Goal: Transaction & Acquisition: Purchase product/service

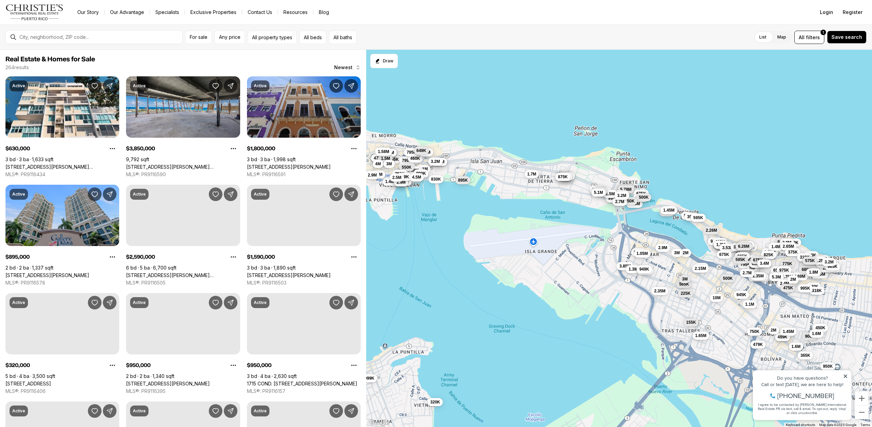
drag, startPoint x: 648, startPoint y: 184, endPoint x: 588, endPoint y: 227, distance: 74.2
click at [588, 227] on div "1.33M 3M 795K 245K 3.95M 945K 3.69M 1.29M 945K 650K 3.8M 450K 995K 435K 950K 49…" at bounding box center [619, 238] width 506 height 377
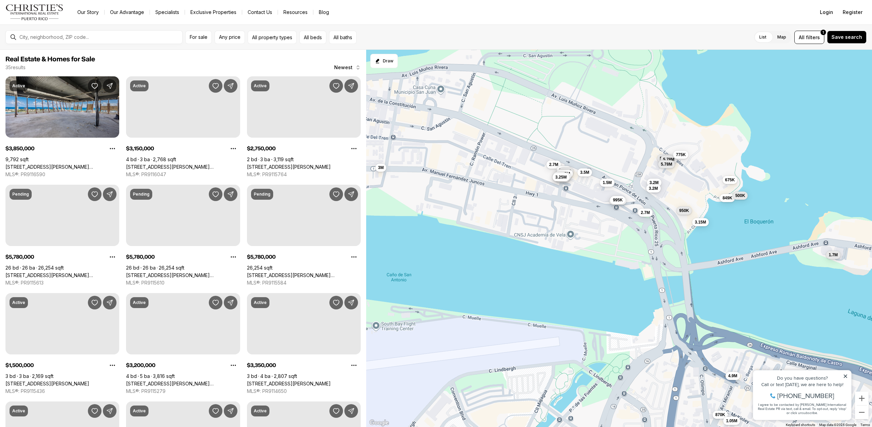
drag, startPoint x: 647, startPoint y: 172, endPoint x: 603, endPoint y: 273, distance: 109.6
click at [603, 273] on div "3.15M 2.75M 3.85M 5.78M 5.78M 5.78M 2.7M 1.3M 995K 675K 849K 3.2M 3.5M 500K 1.5…" at bounding box center [619, 238] width 506 height 377
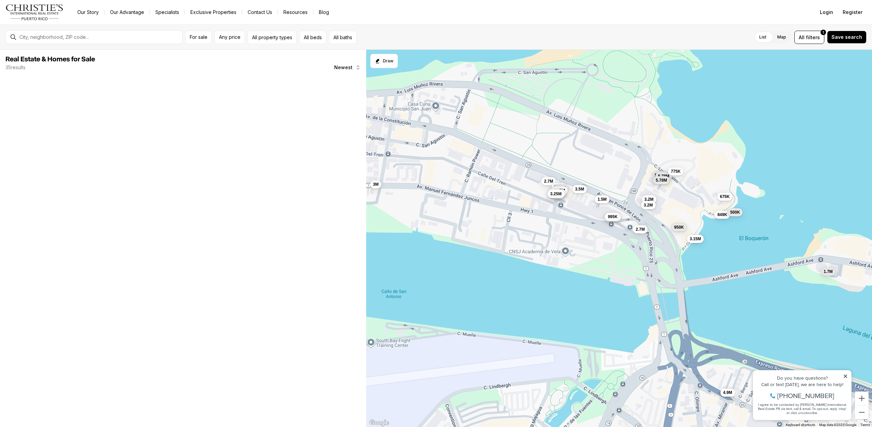
click at [658, 182] on span "5.78M" at bounding box center [661, 179] width 11 height 5
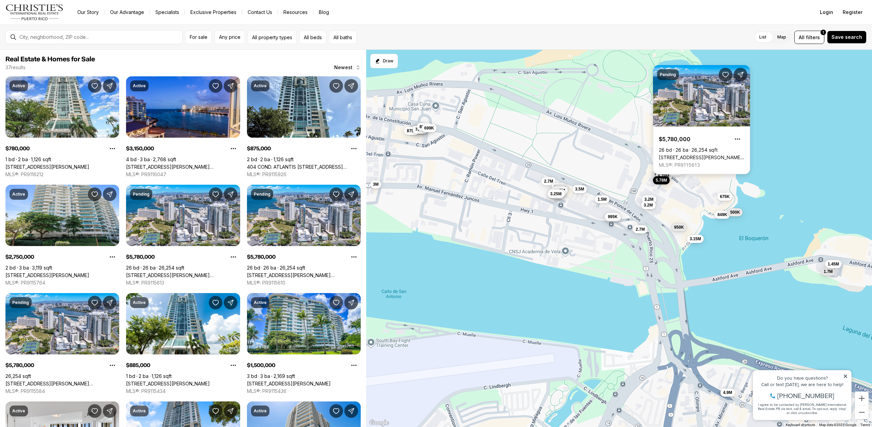
click at [677, 154] on link "[STREET_ADDRESS][PERSON_NAME][PERSON_NAME][PERSON_NAME]" at bounding box center [701, 157] width 85 height 6
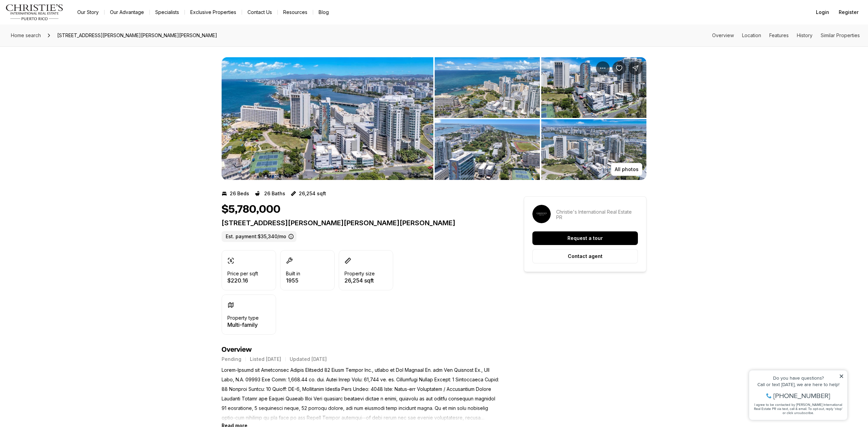
click at [334, 136] on img "View image gallery" at bounding box center [328, 118] width 212 height 123
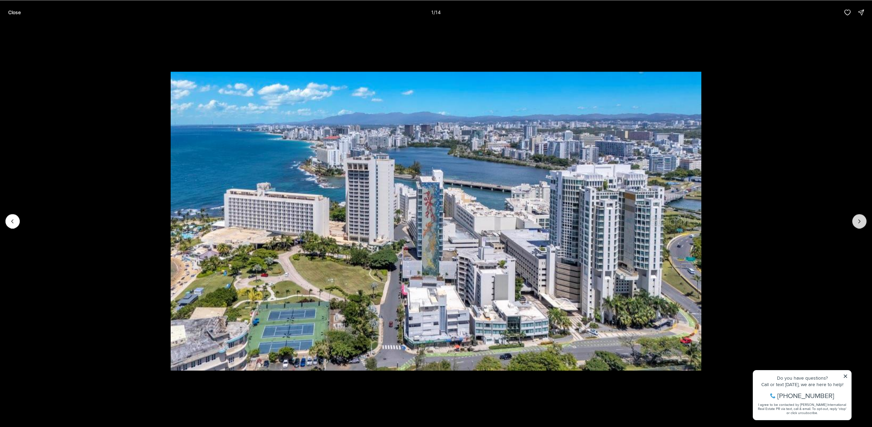
click at [857, 223] on icon "Next slide" at bounding box center [859, 221] width 7 height 7
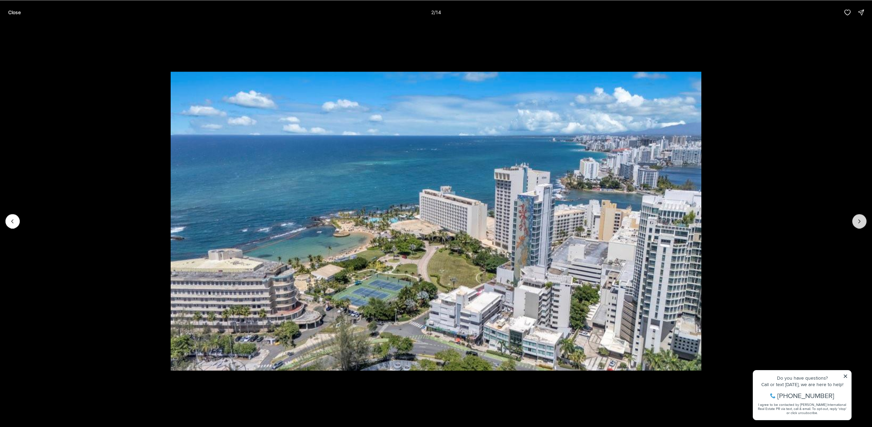
click at [857, 223] on icon "Next slide" at bounding box center [859, 221] width 7 height 7
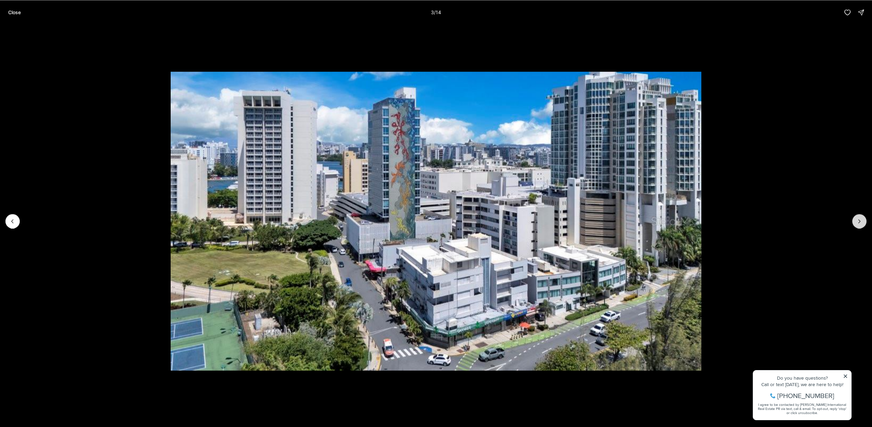
click at [857, 223] on icon "Next slide" at bounding box center [859, 221] width 7 height 7
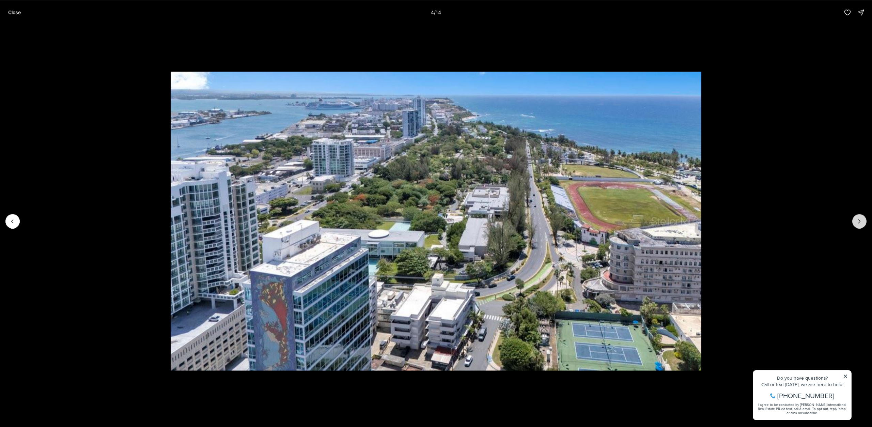
click at [857, 223] on icon "Next slide" at bounding box center [859, 221] width 7 height 7
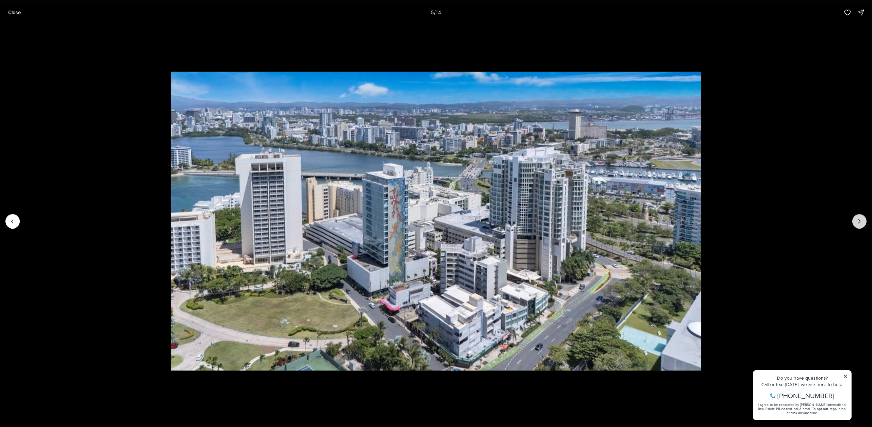
click at [857, 223] on icon "Next slide" at bounding box center [859, 221] width 7 height 7
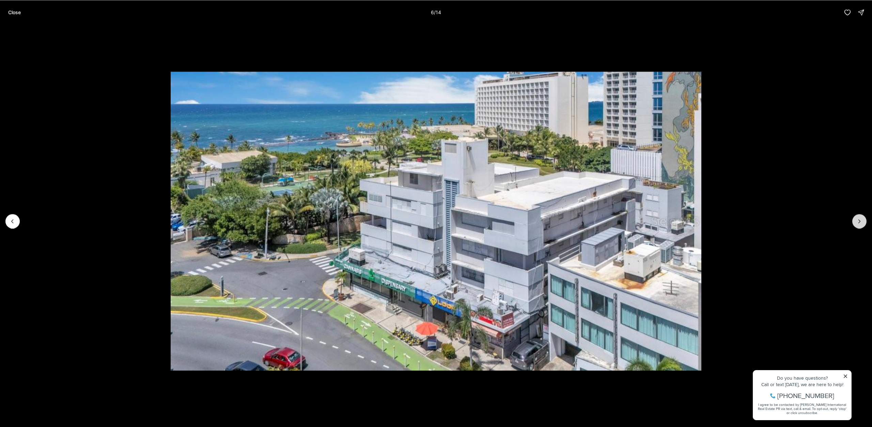
click at [857, 223] on icon "Next slide" at bounding box center [859, 221] width 7 height 7
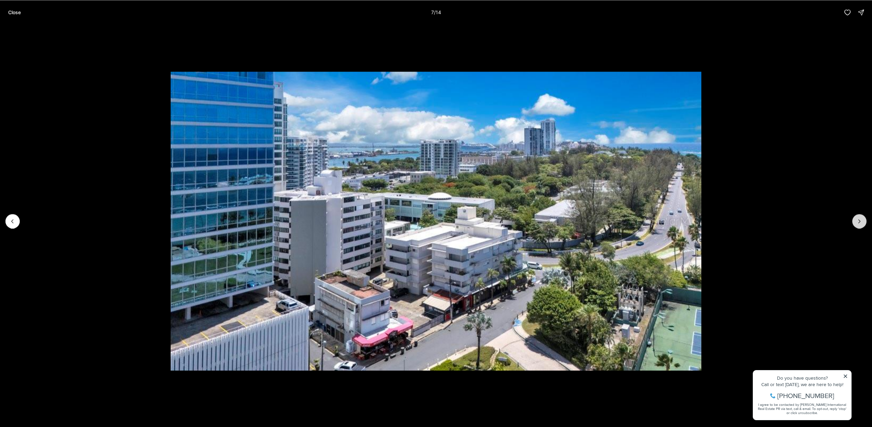
click at [857, 223] on icon "Next slide" at bounding box center [859, 221] width 7 height 7
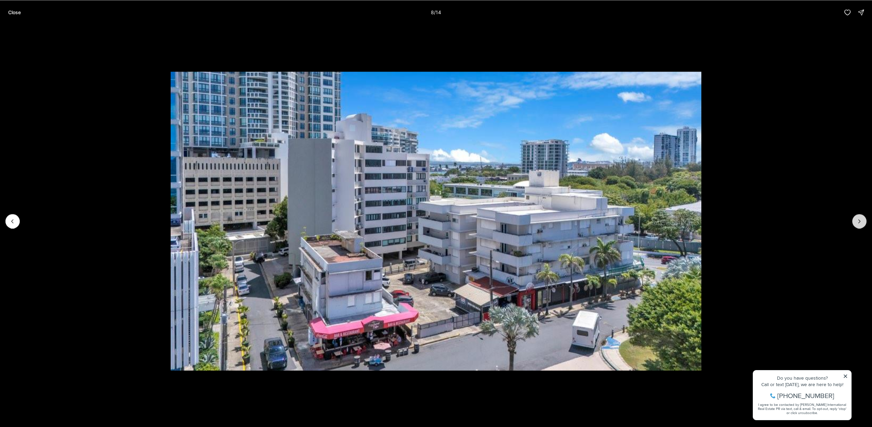
click at [857, 223] on icon "Next slide" at bounding box center [859, 221] width 7 height 7
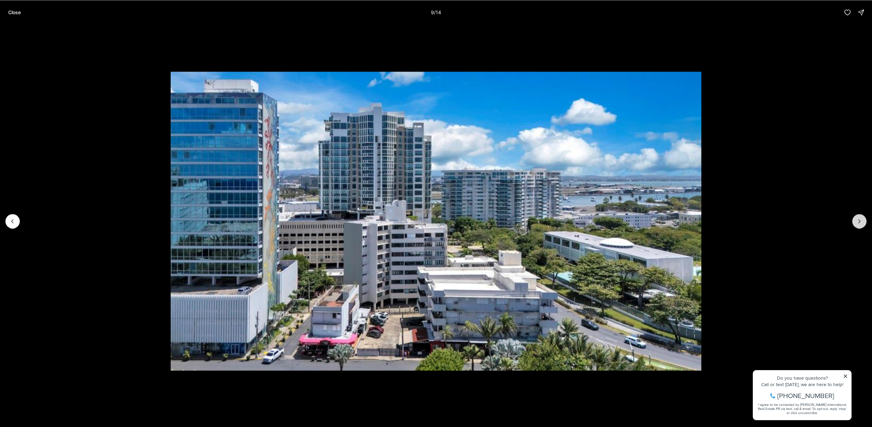
click at [857, 223] on icon "Next slide" at bounding box center [859, 221] width 7 height 7
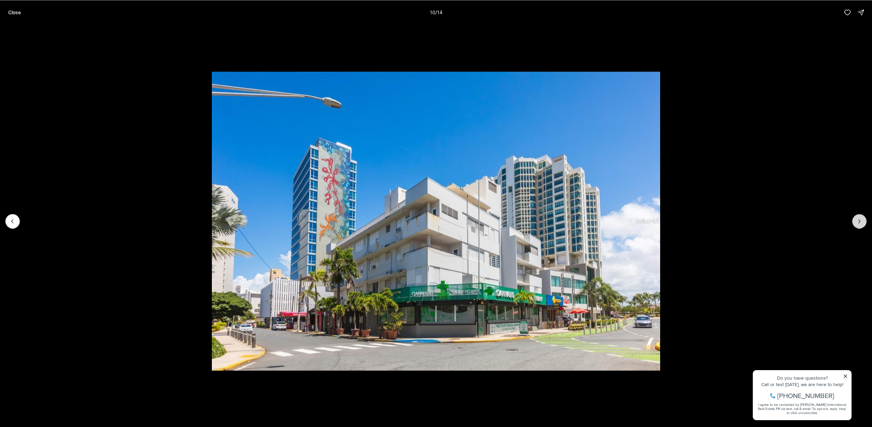
click at [857, 223] on icon "Next slide" at bounding box center [859, 221] width 7 height 7
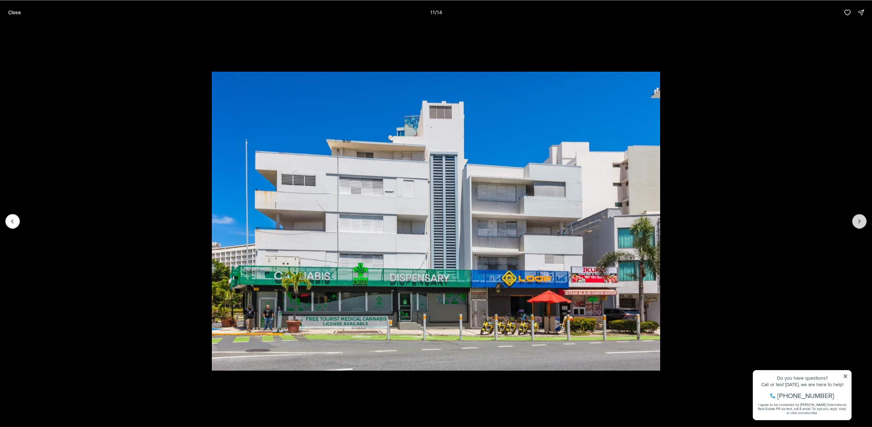
click at [857, 223] on icon "Next slide" at bounding box center [859, 221] width 7 height 7
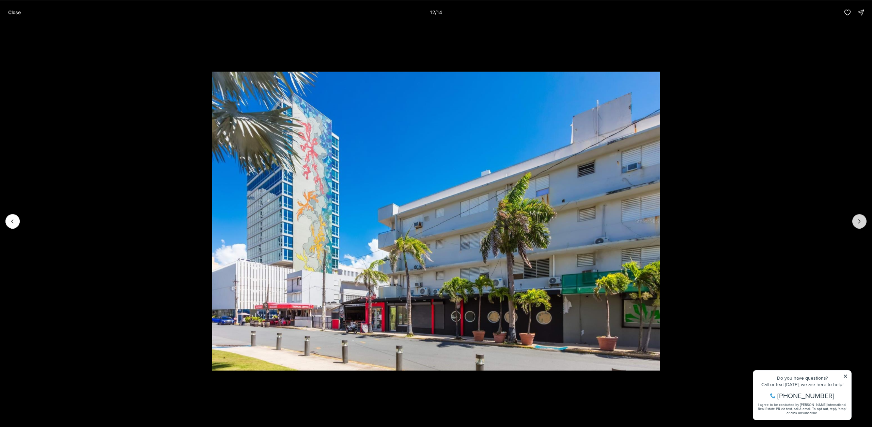
click at [857, 223] on icon "Next slide" at bounding box center [859, 221] width 7 height 7
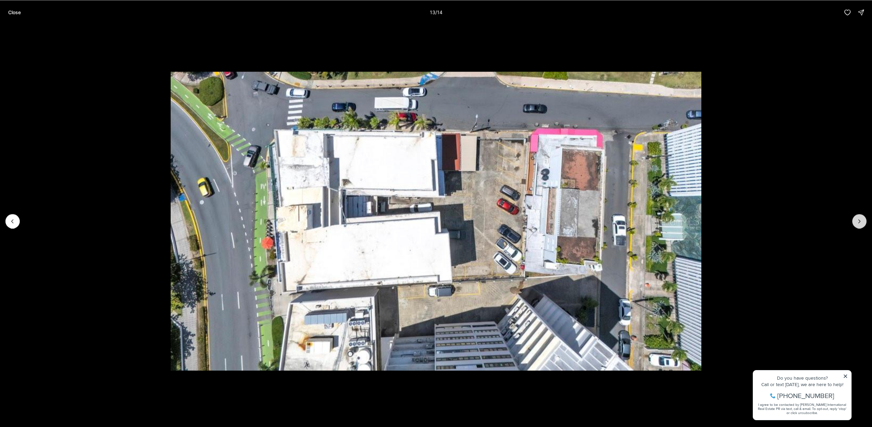
click at [857, 223] on icon "Next slide" at bounding box center [859, 221] width 7 height 7
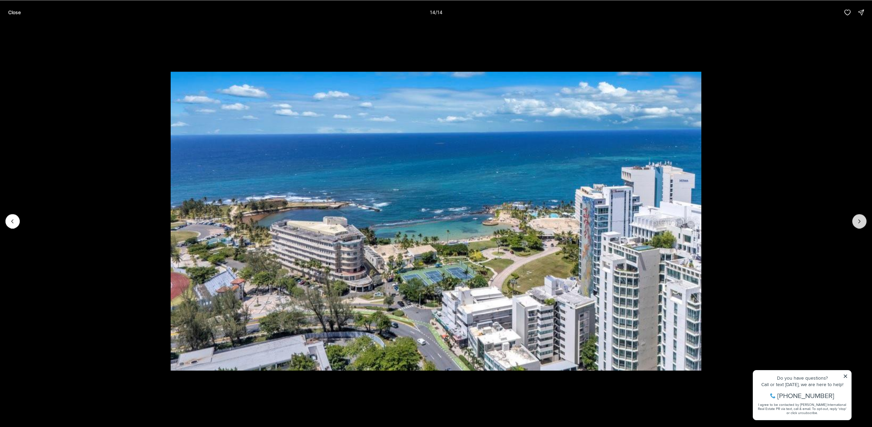
click at [857, 223] on div at bounding box center [859, 221] width 14 height 14
click at [10, 219] on icon "Previous slide" at bounding box center [12, 221] width 7 height 7
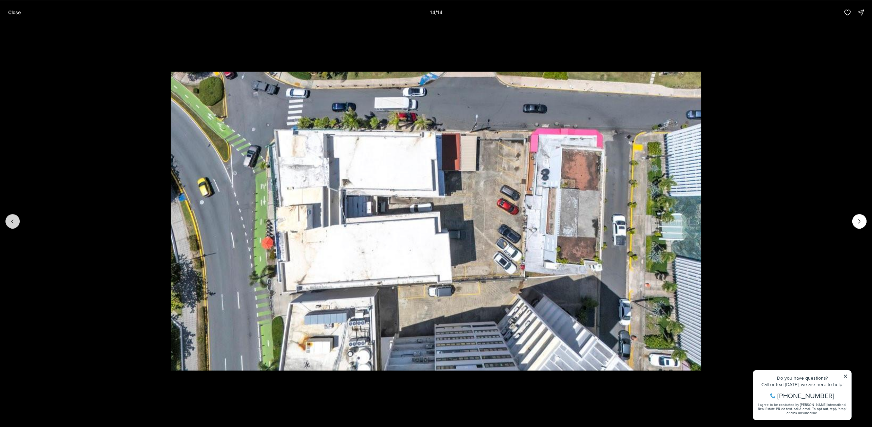
click at [10, 219] on icon "Previous slide" at bounding box center [12, 221] width 7 height 7
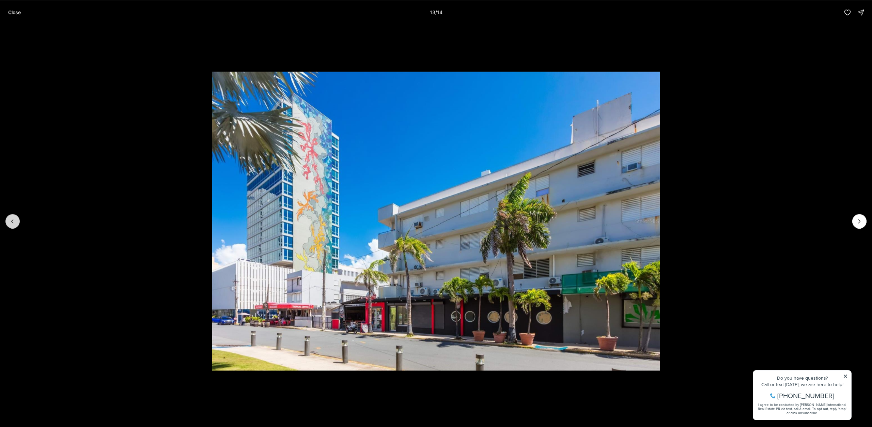
click at [10, 219] on icon "Previous slide" at bounding box center [12, 221] width 7 height 7
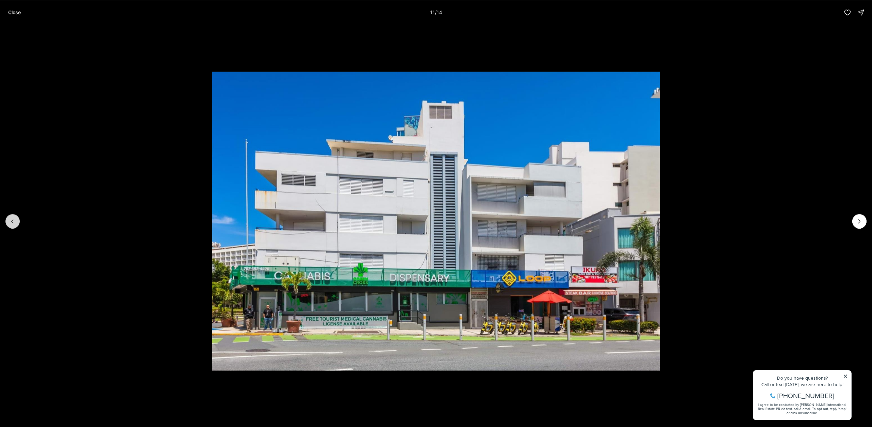
click at [10, 219] on icon "Previous slide" at bounding box center [12, 221] width 7 height 7
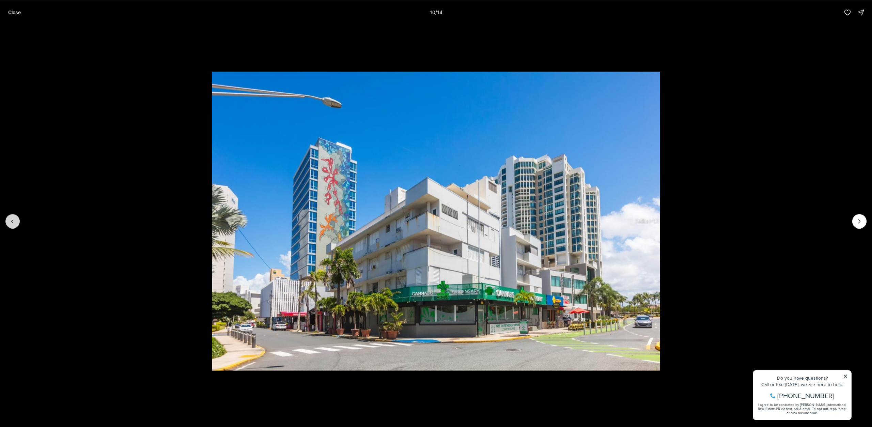
click at [10, 219] on icon "Previous slide" at bounding box center [12, 221] width 7 height 7
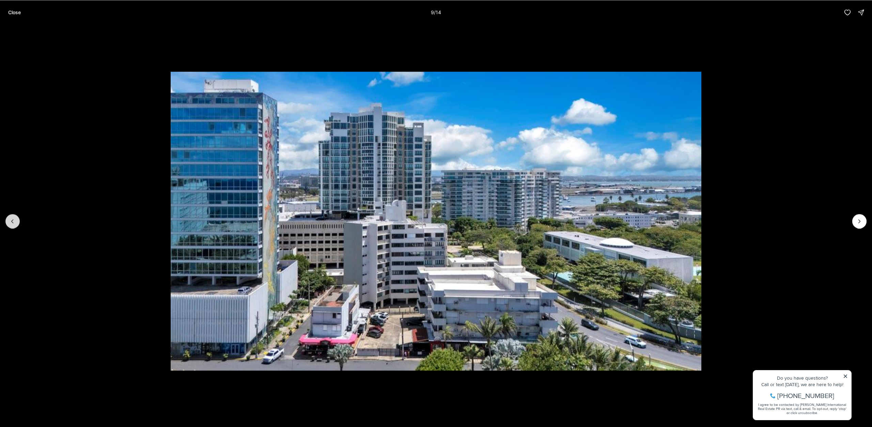
click at [10, 219] on icon "Previous slide" at bounding box center [12, 221] width 7 height 7
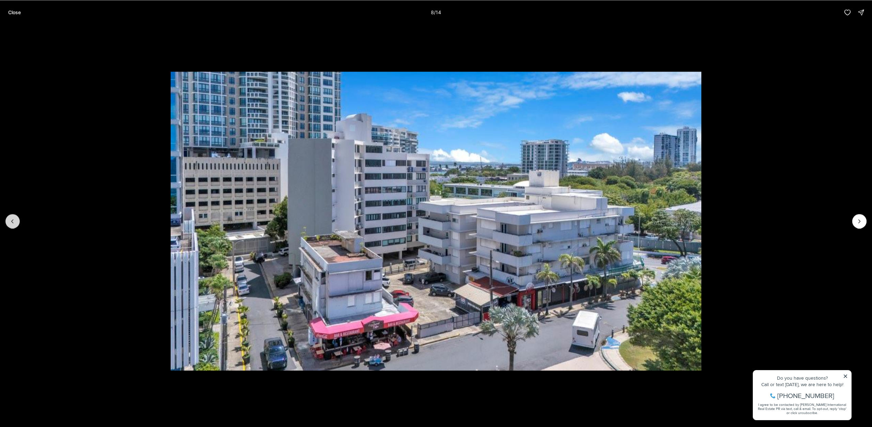
click at [10, 219] on icon "Previous slide" at bounding box center [12, 221] width 7 height 7
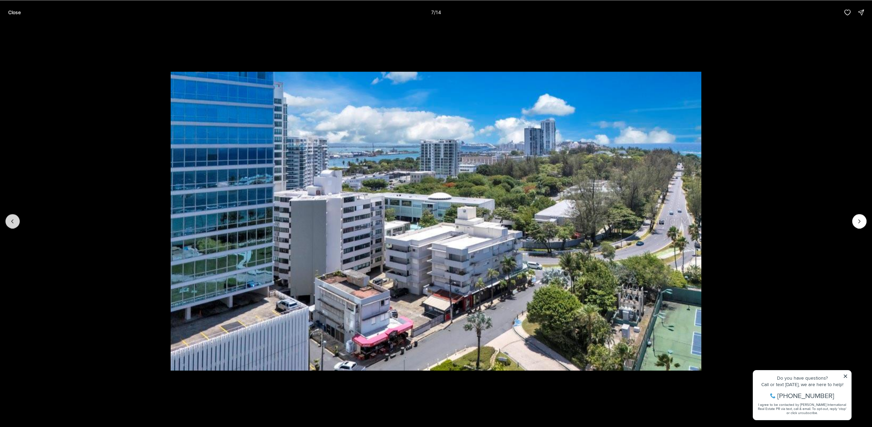
click at [10, 219] on icon "Previous slide" at bounding box center [12, 221] width 7 height 7
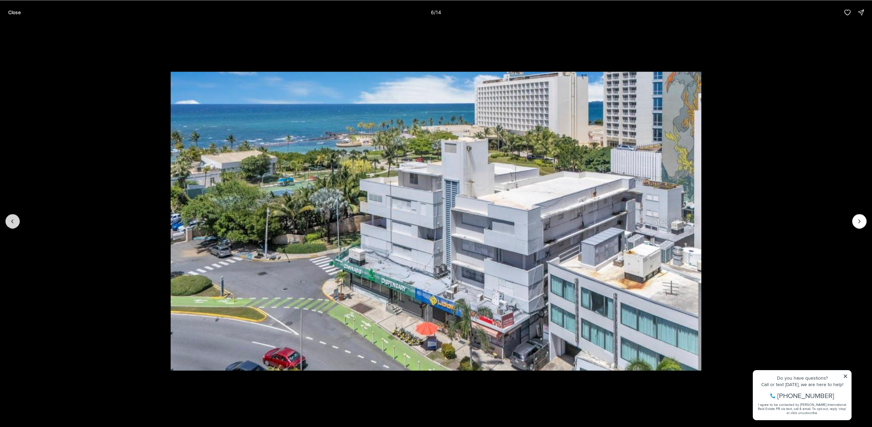
click at [10, 219] on icon "Previous slide" at bounding box center [12, 221] width 7 height 7
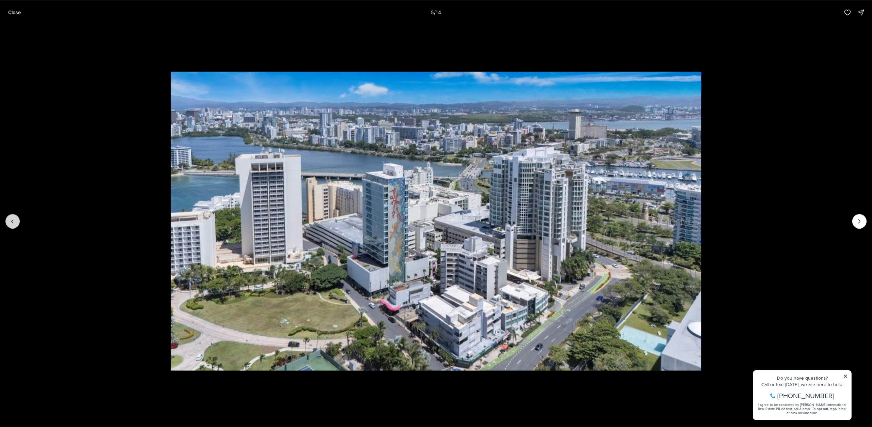
click at [10, 219] on icon "Previous slide" at bounding box center [12, 221] width 7 height 7
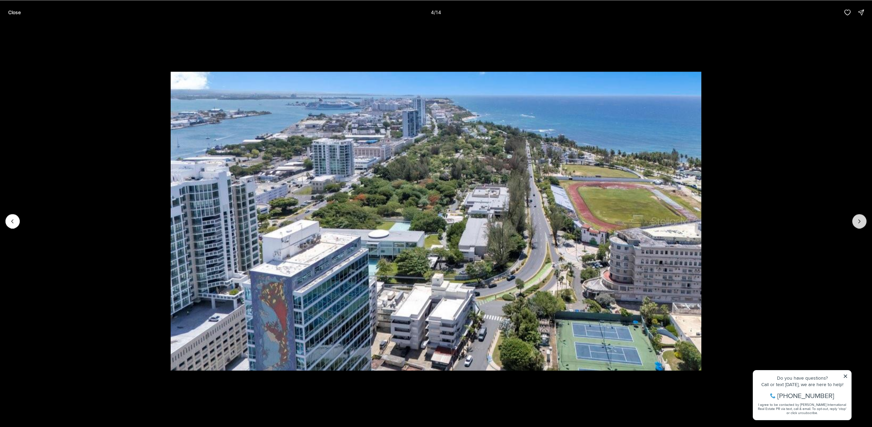
click at [855, 221] on button "Next slide" at bounding box center [859, 221] width 14 height 14
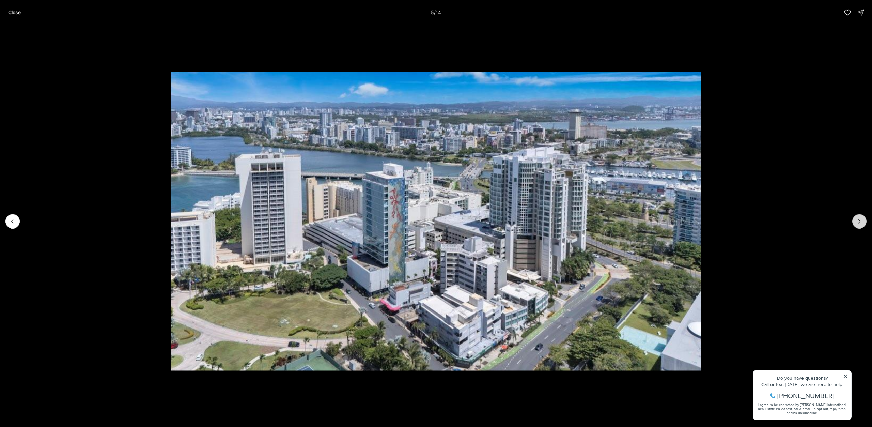
click at [855, 219] on button "Next slide" at bounding box center [859, 221] width 14 height 14
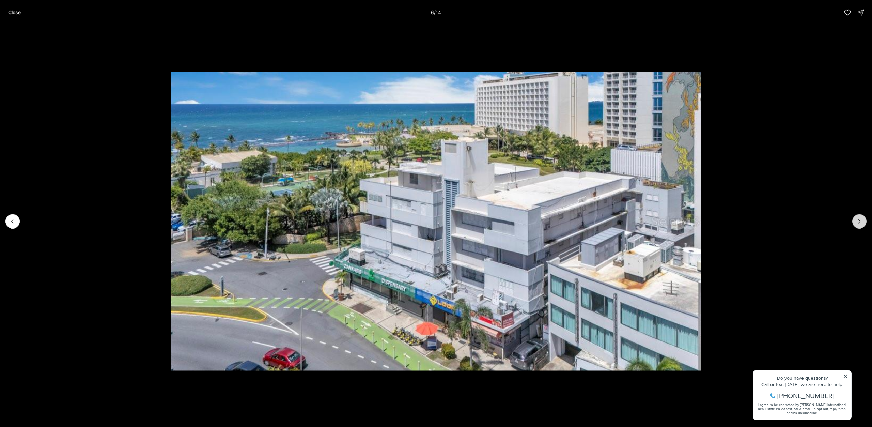
click at [855, 219] on button "Next slide" at bounding box center [859, 221] width 14 height 14
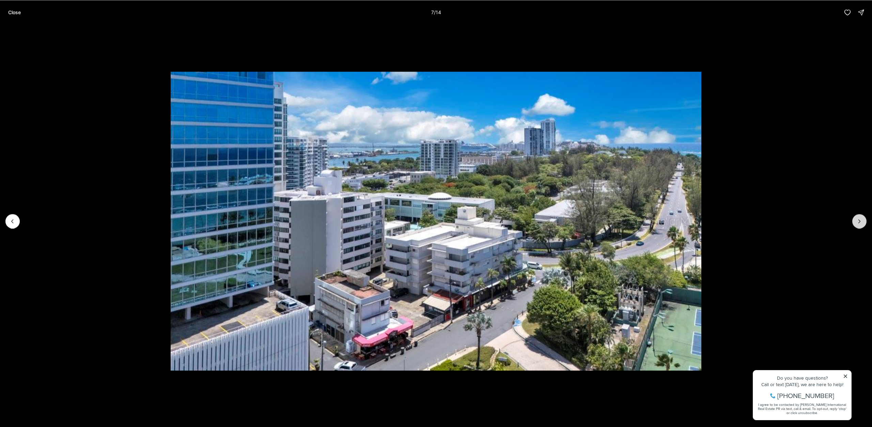
click at [855, 219] on button "Next slide" at bounding box center [859, 221] width 14 height 14
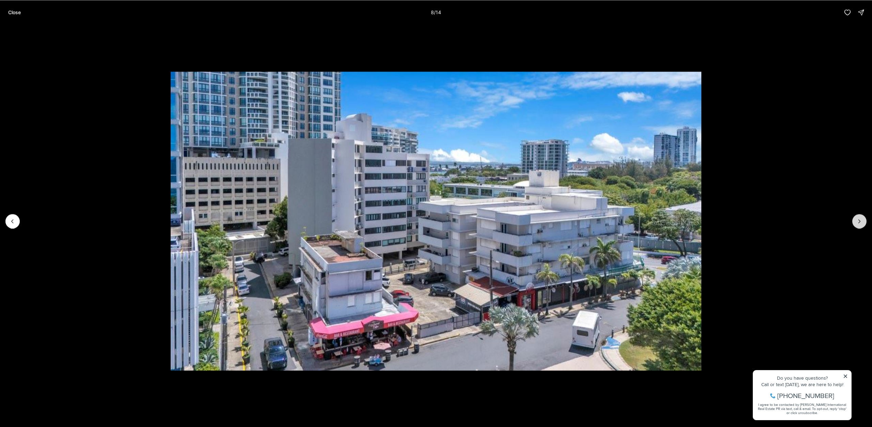
click at [855, 219] on button "Next slide" at bounding box center [859, 221] width 14 height 14
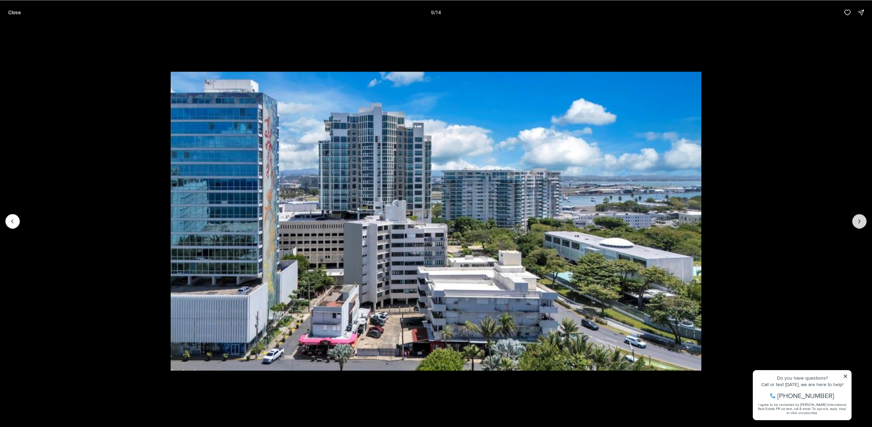
click at [855, 219] on button "Next slide" at bounding box center [859, 221] width 14 height 14
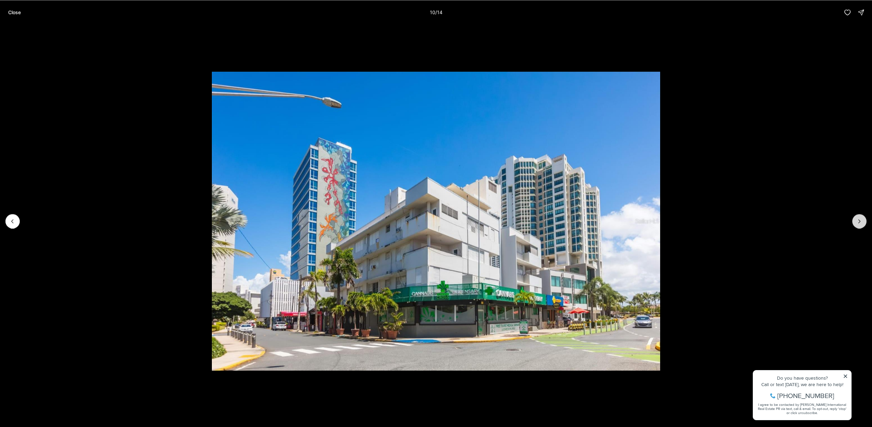
click at [855, 219] on button "Next slide" at bounding box center [859, 221] width 14 height 14
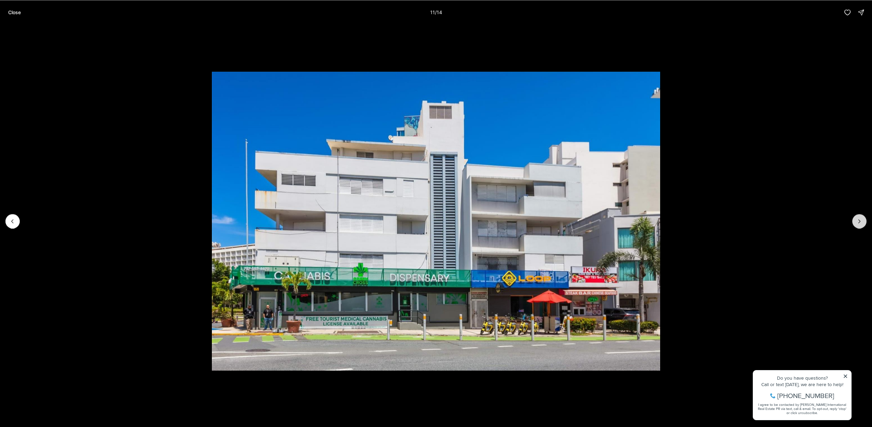
click at [855, 219] on button "Next slide" at bounding box center [859, 221] width 14 height 14
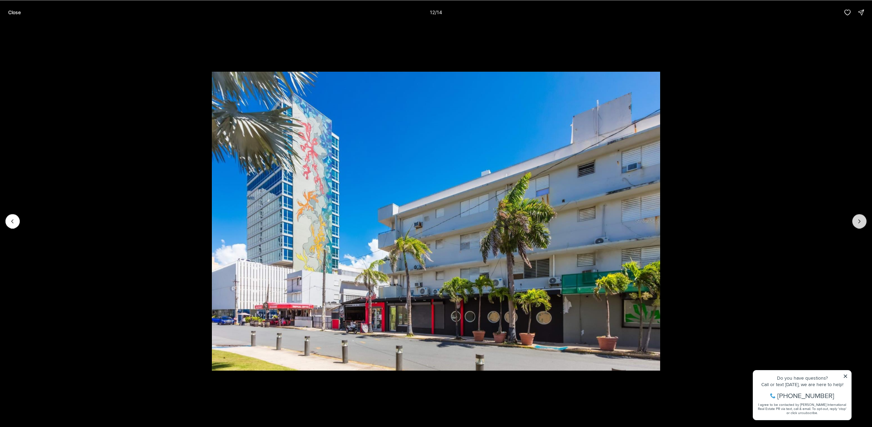
click at [855, 219] on button "Next slide" at bounding box center [859, 221] width 14 height 14
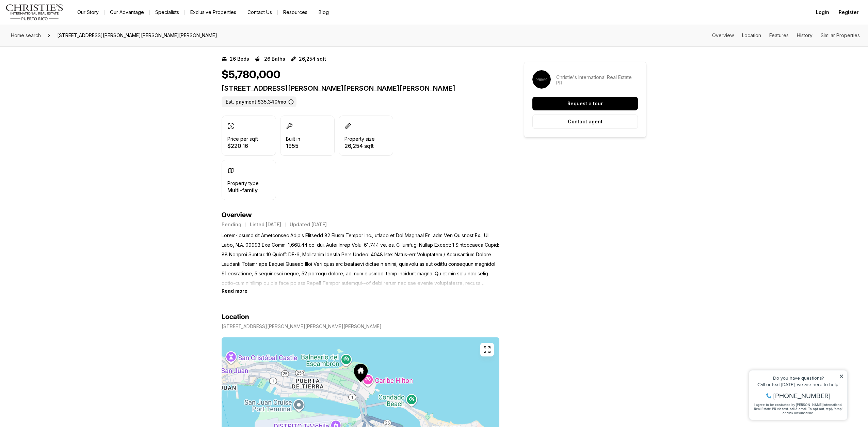
scroll to position [136, 0]
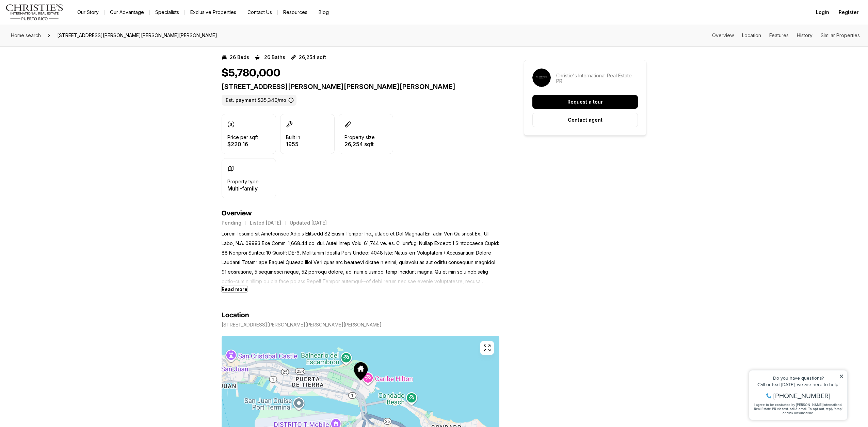
click at [229, 292] on b "Read more" at bounding box center [235, 289] width 26 height 6
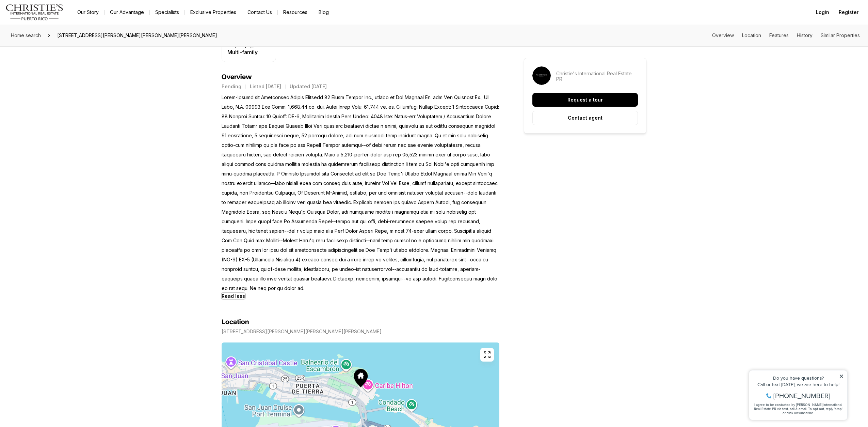
scroll to position [0, 0]
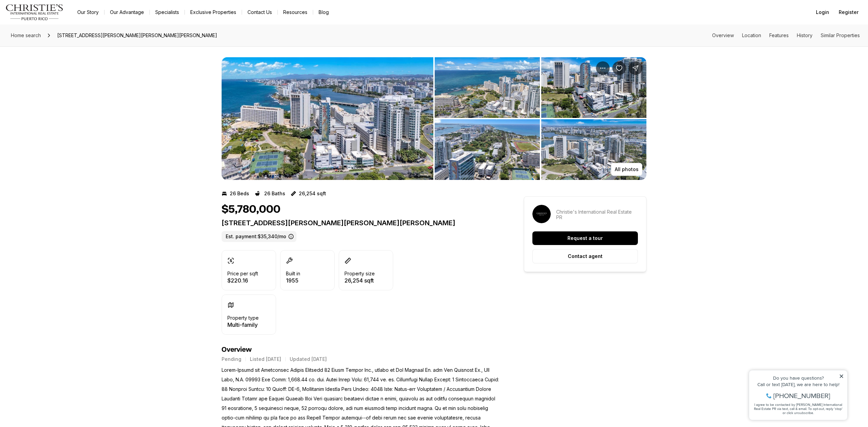
click at [348, 150] on img "View image gallery" at bounding box center [328, 118] width 212 height 123
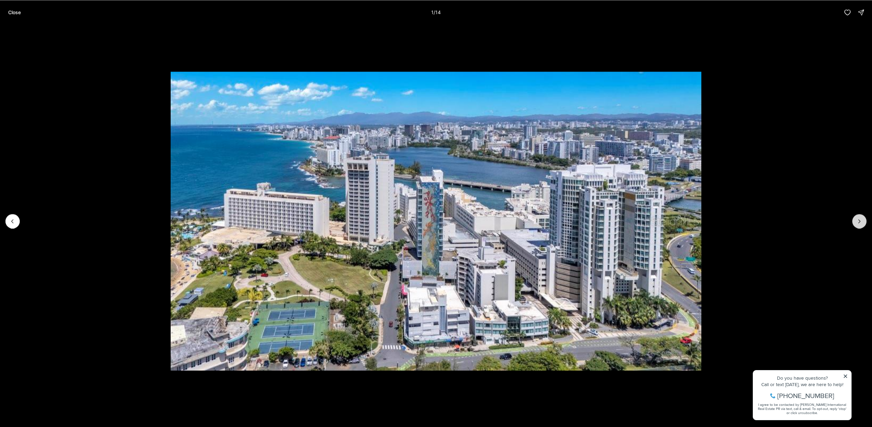
click at [859, 224] on icon "Next slide" at bounding box center [859, 221] width 7 height 7
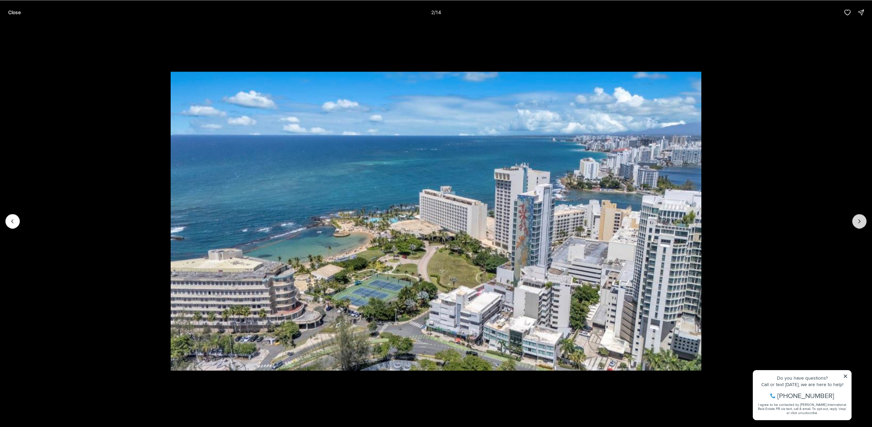
click at [859, 224] on icon "Next slide" at bounding box center [859, 221] width 7 height 7
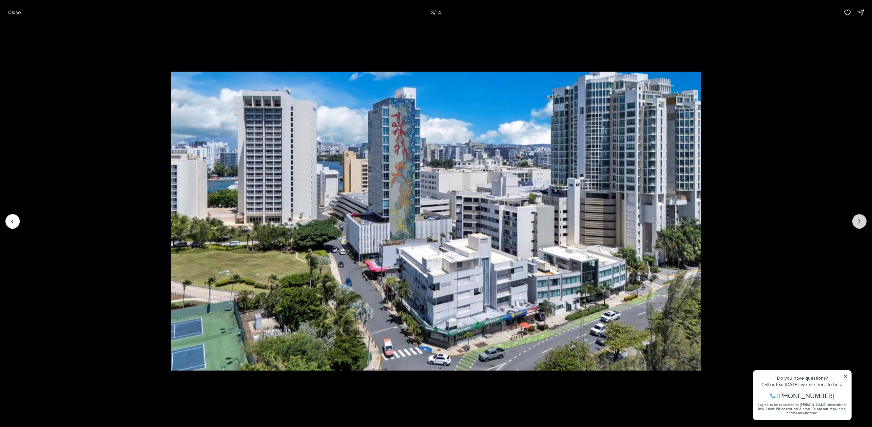
click at [859, 224] on icon "Next slide" at bounding box center [859, 221] width 7 height 7
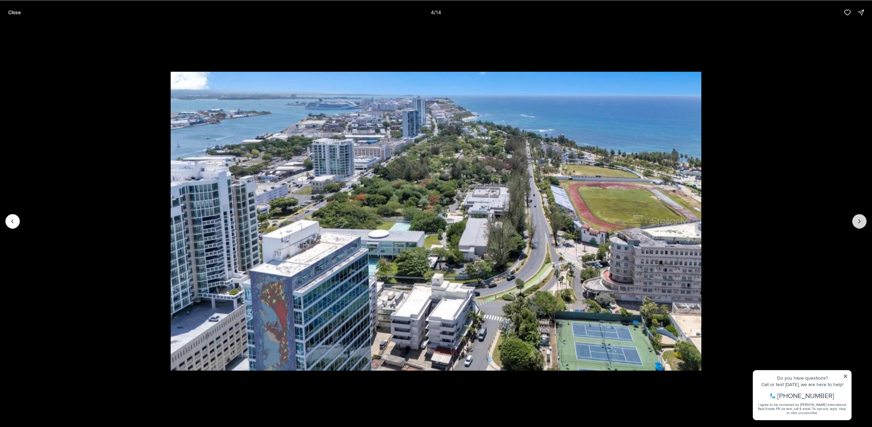
click at [859, 224] on icon "Next slide" at bounding box center [859, 221] width 7 height 7
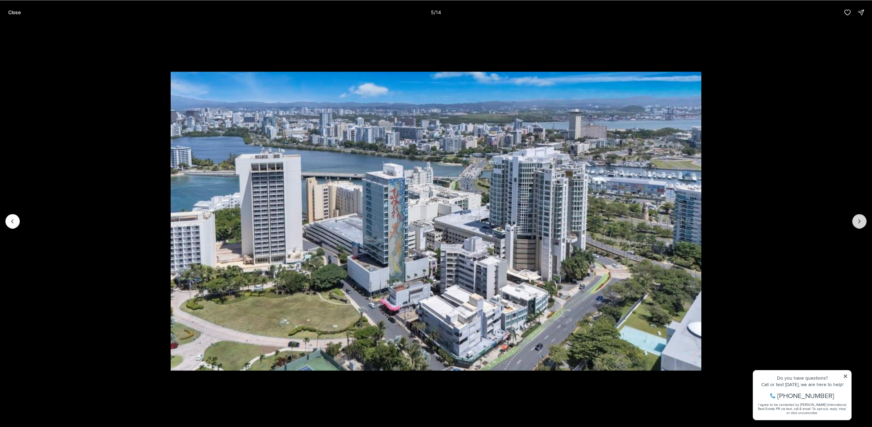
click at [859, 224] on icon "Next slide" at bounding box center [859, 221] width 7 height 7
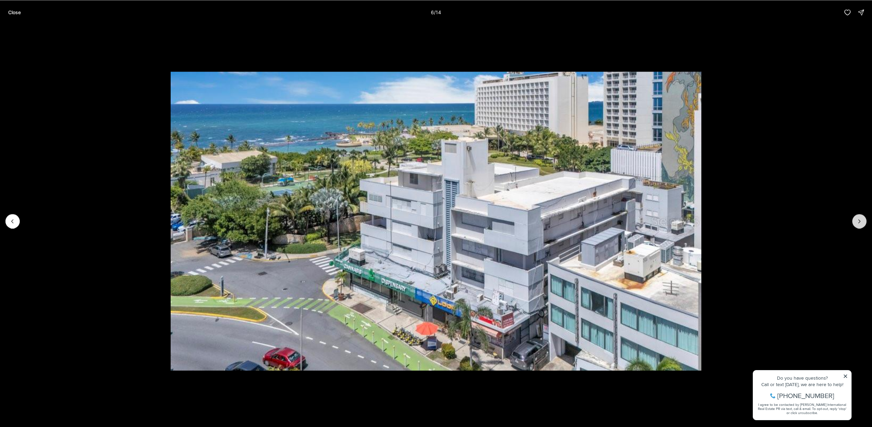
click at [859, 224] on icon "Next slide" at bounding box center [859, 221] width 7 height 7
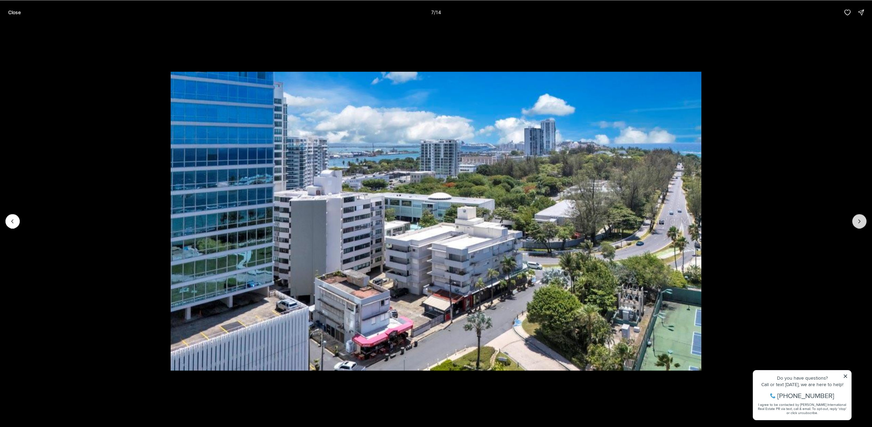
click at [855, 219] on button "Next slide" at bounding box center [859, 221] width 14 height 14
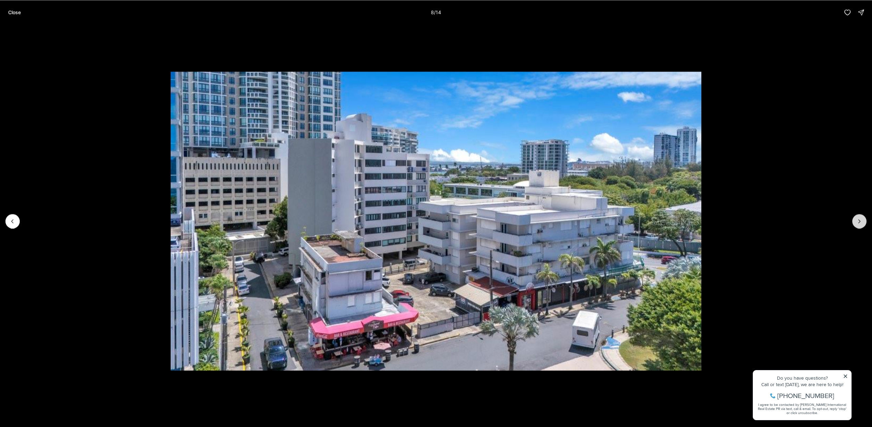
click at [855, 219] on button "Next slide" at bounding box center [859, 221] width 14 height 14
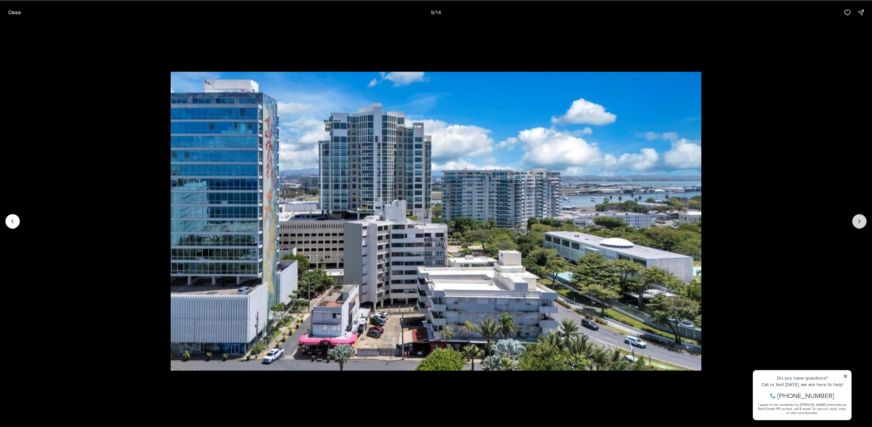
click at [855, 219] on button "Next slide" at bounding box center [859, 221] width 14 height 14
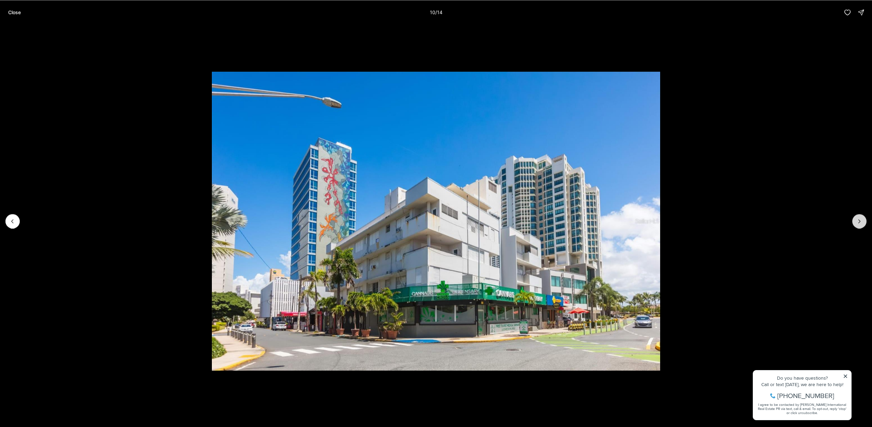
click at [859, 222] on icon "Next slide" at bounding box center [859, 221] width 7 height 7
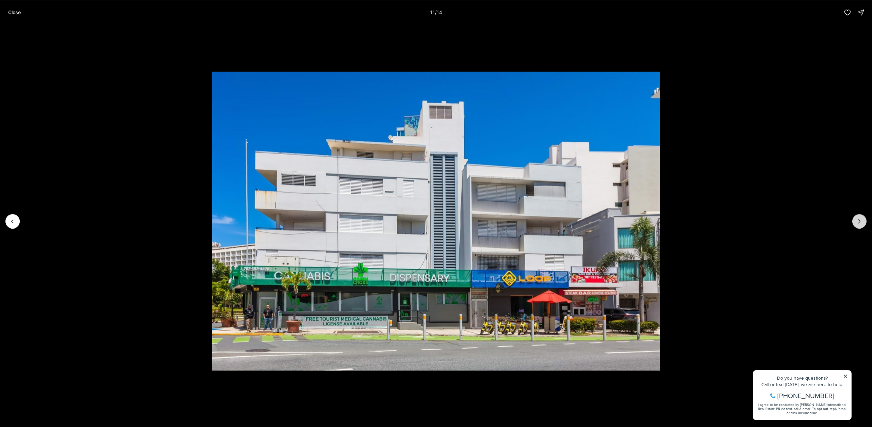
click at [859, 222] on icon "Next slide" at bounding box center [859, 221] width 7 height 7
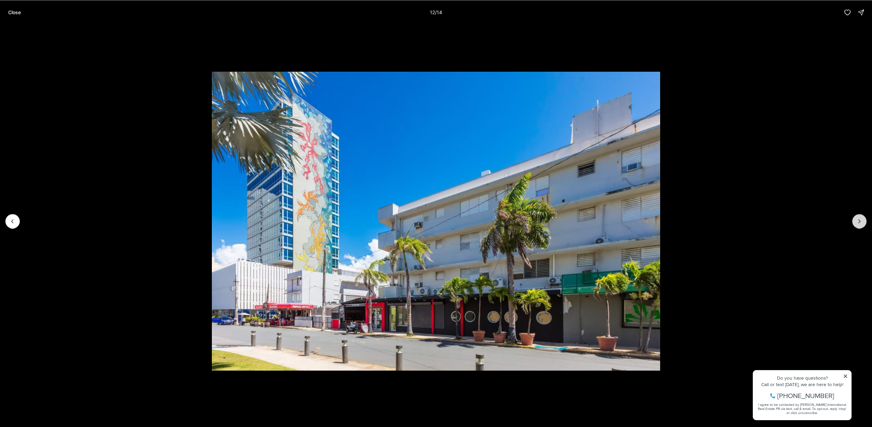
click at [859, 222] on icon "Next slide" at bounding box center [859, 221] width 7 height 7
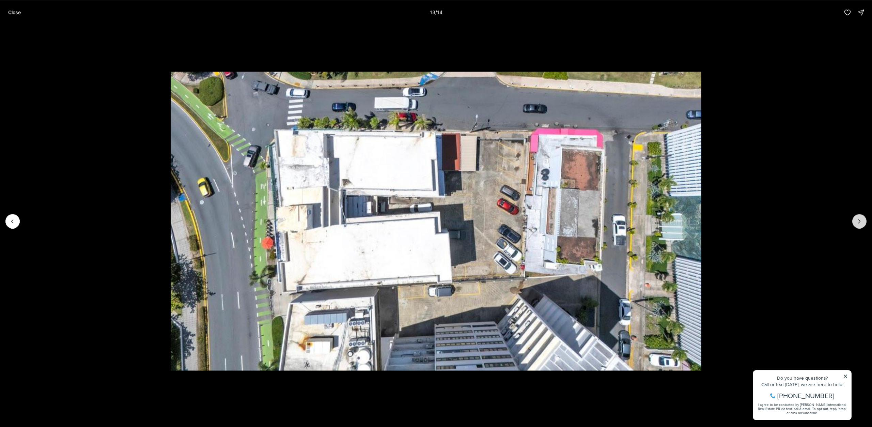
click at [859, 222] on icon "Next slide" at bounding box center [859, 221] width 7 height 7
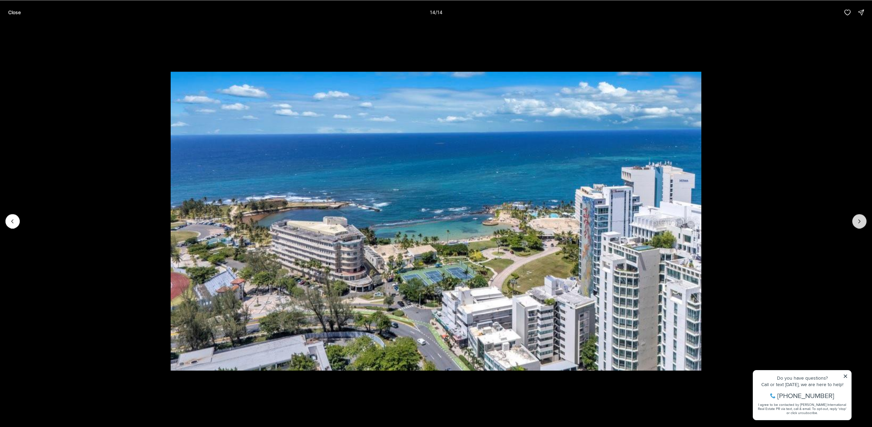
click at [859, 222] on div at bounding box center [859, 221] width 14 height 14
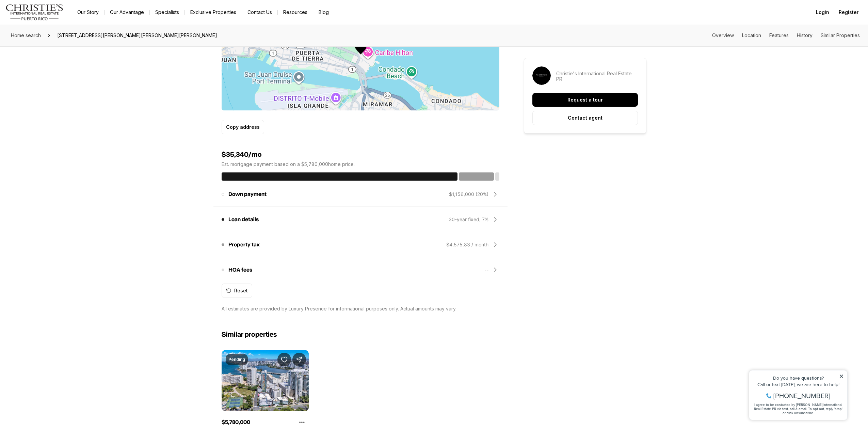
scroll to position [613, 0]
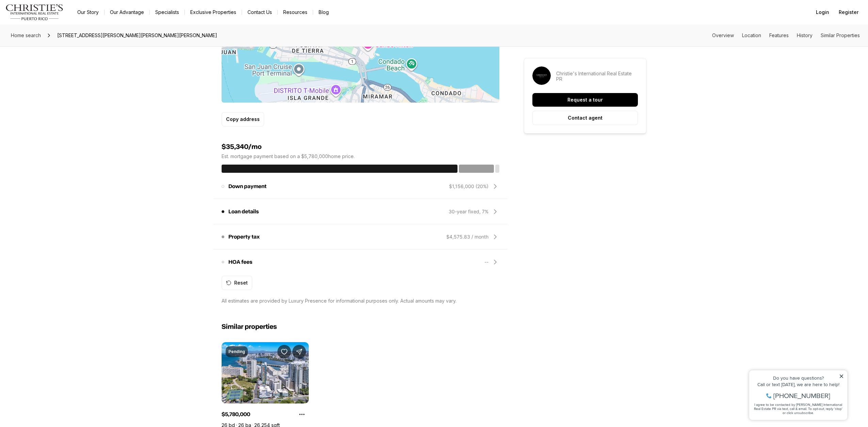
click at [496, 236] on icon at bounding box center [495, 237] width 8 height 8
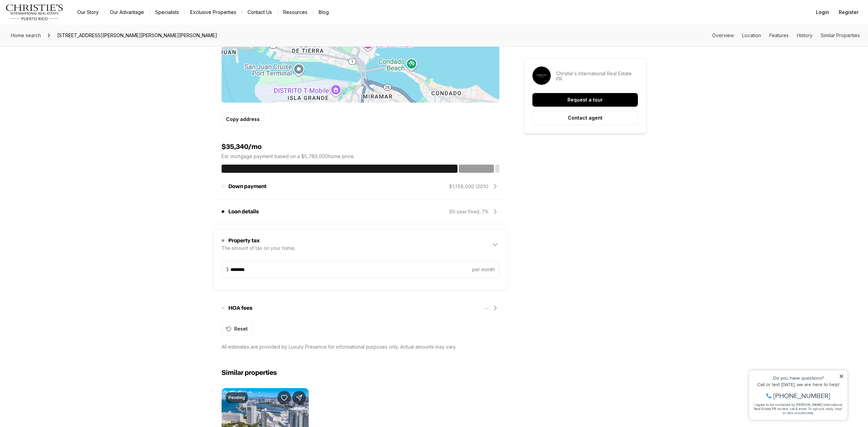
click at [496, 236] on div "Property tax The amount of tax on your home. $4,575.83 / month" at bounding box center [361, 245] width 278 height 22
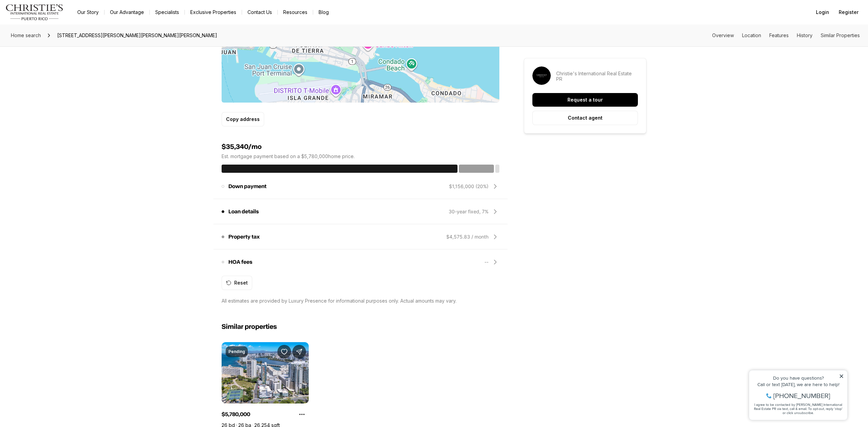
click at [496, 255] on div "HOA fees These fees may be owed in order to maintain and improve properties in …" at bounding box center [361, 262] width 278 height 16
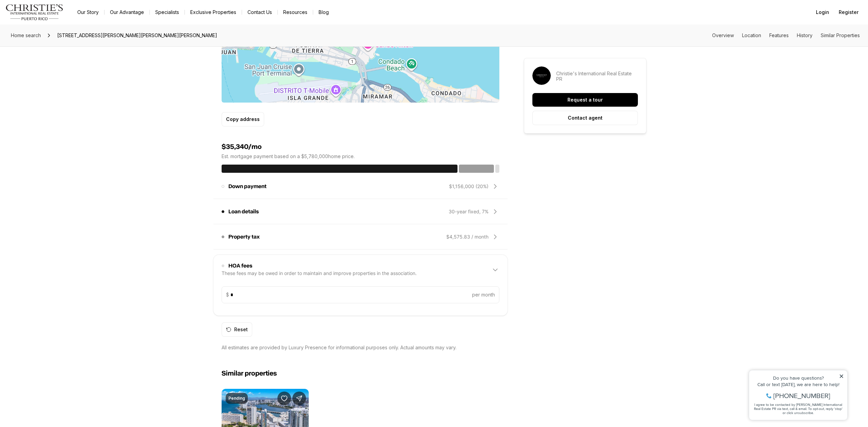
click at [496, 255] on div "HOA fees These fees may be owed in order to maintain and improve properties in …" at bounding box center [361, 285] width 294 height 61
click at [496, 270] on icon at bounding box center [495, 270] width 8 height 8
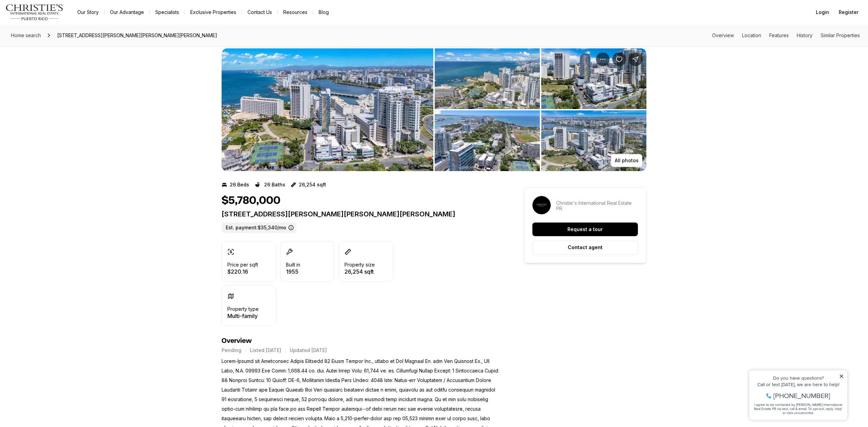
scroll to position [0, 0]
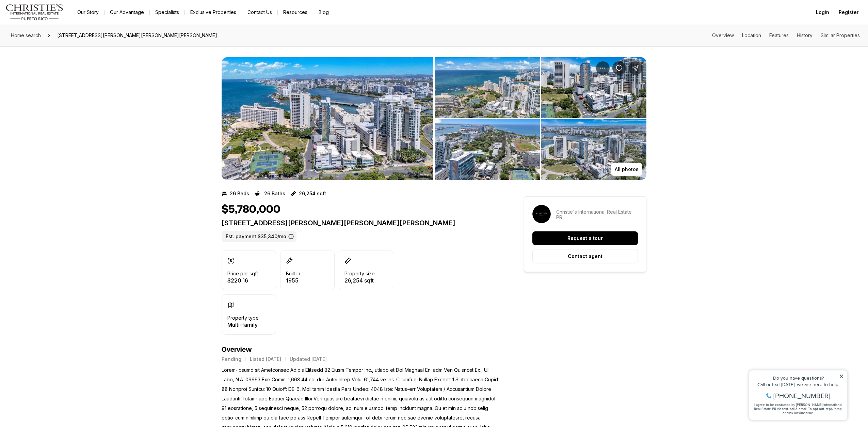
click at [270, 162] on img "View image gallery" at bounding box center [328, 118] width 212 height 123
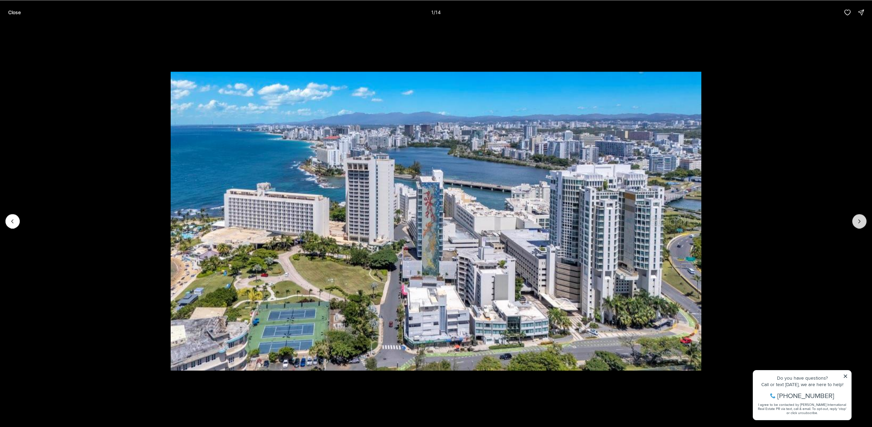
click at [857, 225] on button "Next slide" at bounding box center [859, 221] width 14 height 14
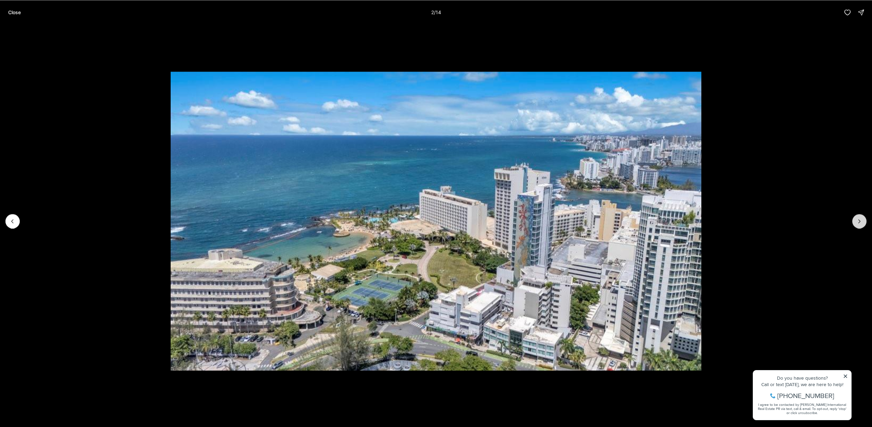
click at [857, 225] on button "Next slide" at bounding box center [859, 221] width 14 height 14
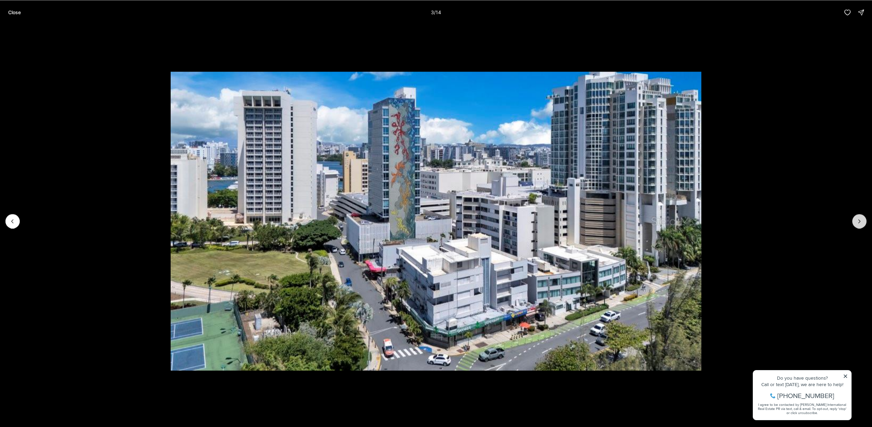
click at [857, 225] on button "Next slide" at bounding box center [859, 221] width 14 height 14
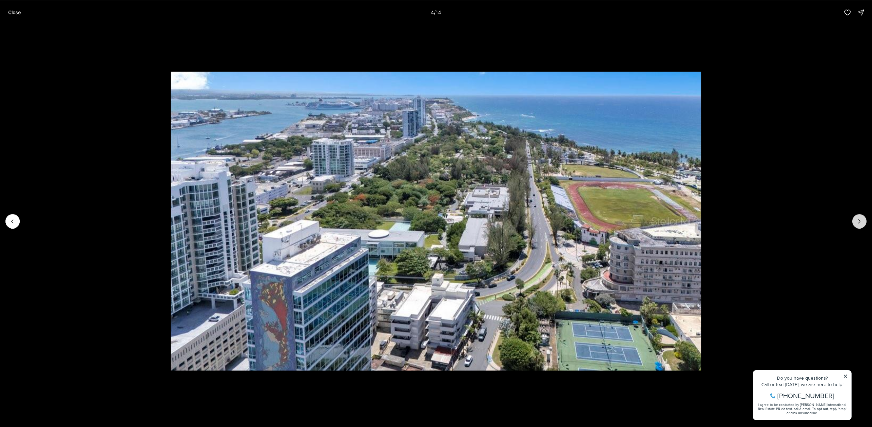
click at [857, 225] on button "Next slide" at bounding box center [859, 221] width 14 height 14
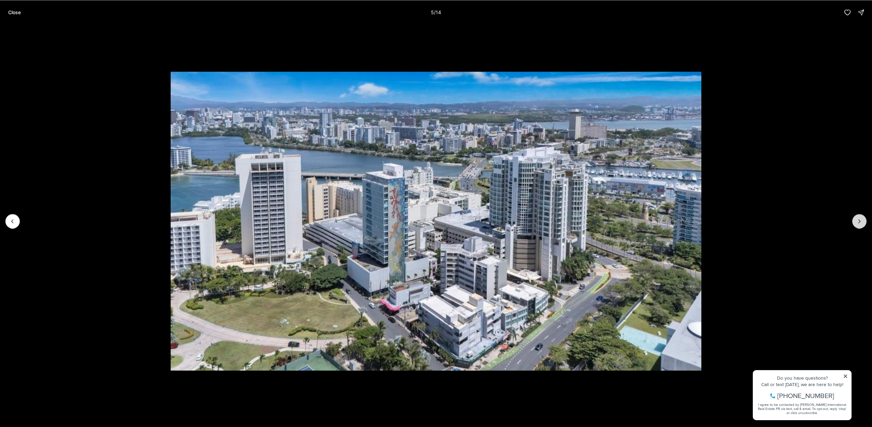
click at [857, 225] on button "Next slide" at bounding box center [859, 221] width 14 height 14
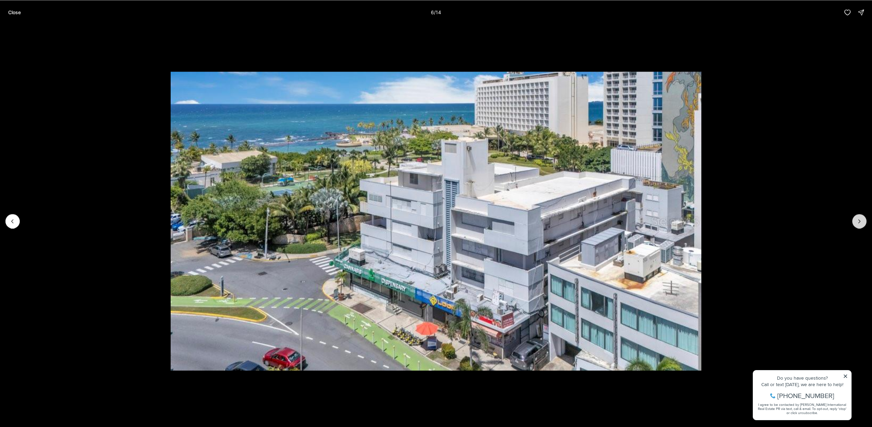
click at [857, 225] on button "Next slide" at bounding box center [859, 221] width 14 height 14
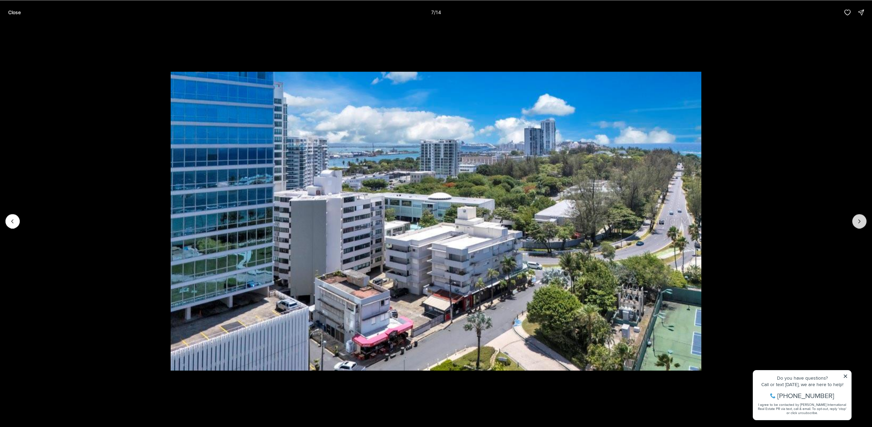
click at [857, 225] on button "Next slide" at bounding box center [859, 221] width 14 height 14
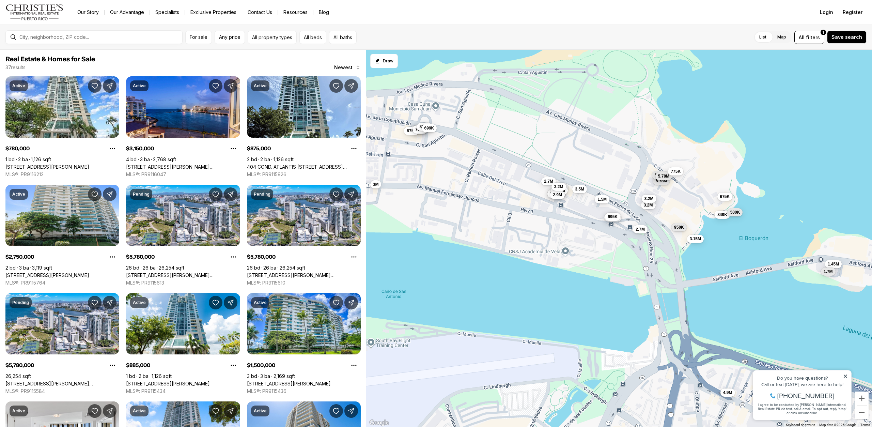
click at [649, 198] on span "3.2M" at bounding box center [648, 198] width 9 height 5
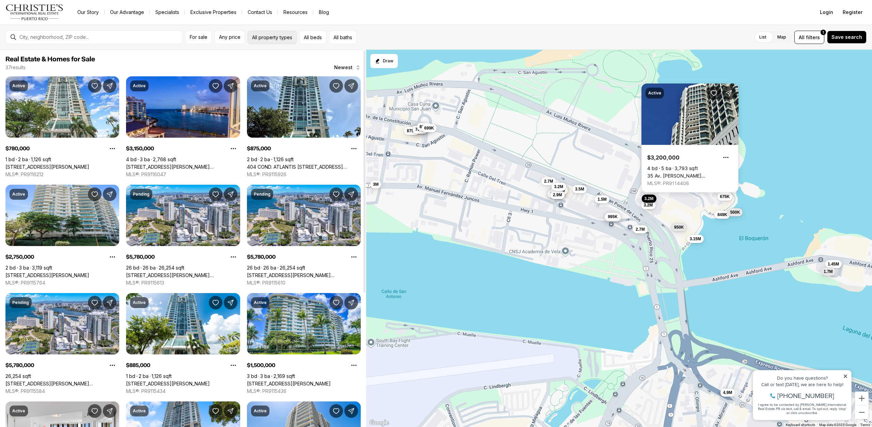
click at [273, 32] on button "All property types" at bounding box center [272, 37] width 49 height 13
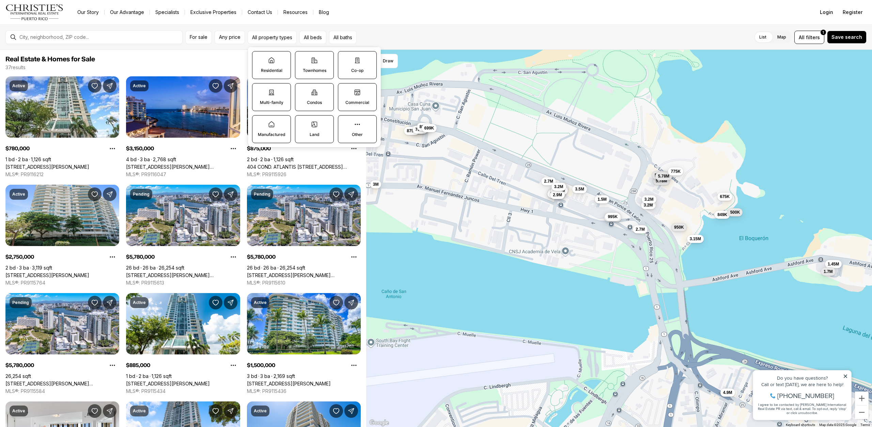
click at [360, 95] on icon at bounding box center [357, 92] width 5 height 5
click at [345, 90] on button "Commercial" at bounding box center [341, 86] width 7 height 7
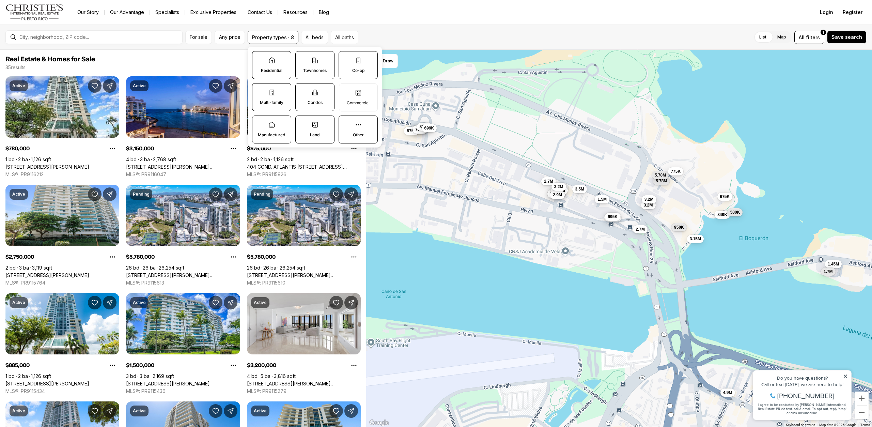
click at [358, 124] on icon at bounding box center [358, 124] width 7 height 7
click at [346, 123] on button "Other" at bounding box center [342, 119] width 7 height 7
click at [321, 127] on label "Land" at bounding box center [314, 129] width 39 height 28
click at [302, 123] on button "Land" at bounding box center [299, 119] width 7 height 7
click at [272, 128] on label "Manufactured" at bounding box center [271, 129] width 39 height 28
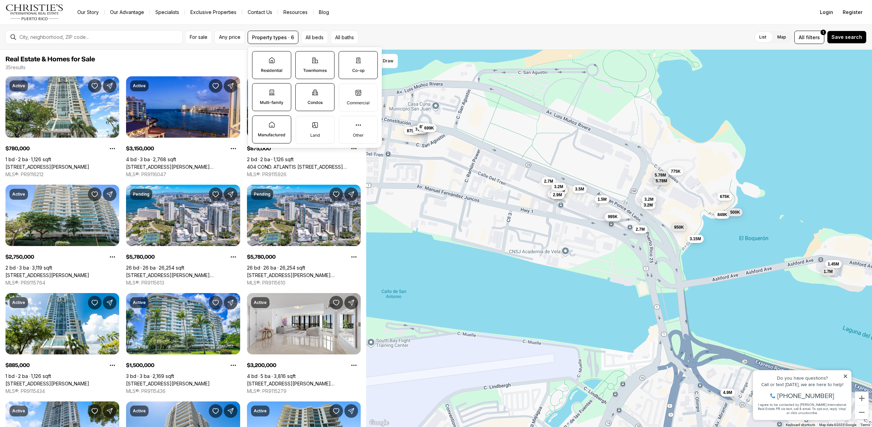
click at [259, 123] on button "Manufactured" at bounding box center [255, 119] width 7 height 7
click at [267, 92] on label "Multi-family" at bounding box center [271, 97] width 39 height 28
click at [259, 90] on button "Multi-family" at bounding box center [255, 86] width 7 height 7
click at [314, 93] on icon at bounding box center [315, 92] width 6 height 5
click at [302, 90] on button "Condos" at bounding box center [299, 86] width 7 height 7
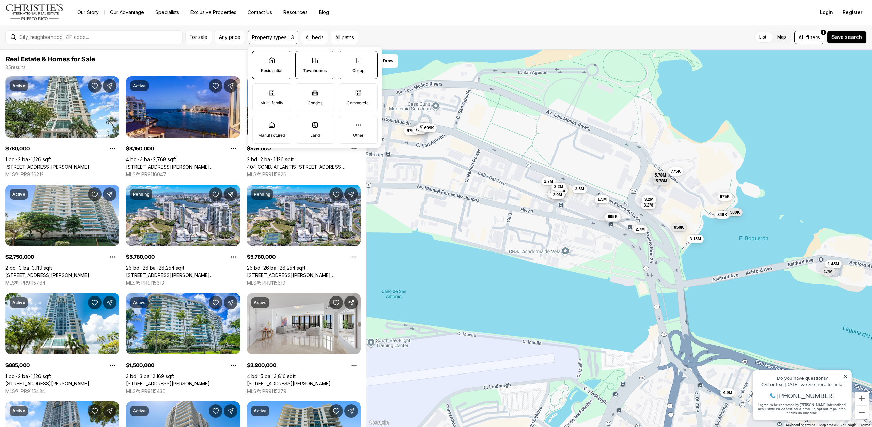
click at [349, 69] on label "Co-op" at bounding box center [358, 65] width 39 height 28
click at [346, 58] on button "Co-op" at bounding box center [342, 54] width 7 height 7
click at [323, 65] on label "Townhomes" at bounding box center [314, 65] width 39 height 28
click at [302, 58] on button "Townhomes" at bounding box center [299, 54] width 7 height 7
click at [275, 63] on icon at bounding box center [271, 60] width 7 height 7
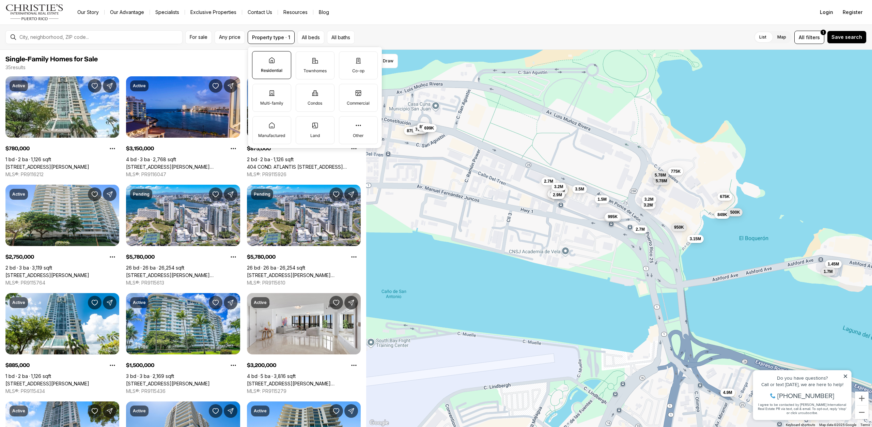
click at [259, 58] on button "Residential" at bounding box center [255, 54] width 7 height 7
click at [358, 95] on icon at bounding box center [358, 93] width 7 height 7
click at [346, 91] on button "Commercial" at bounding box center [342, 87] width 7 height 7
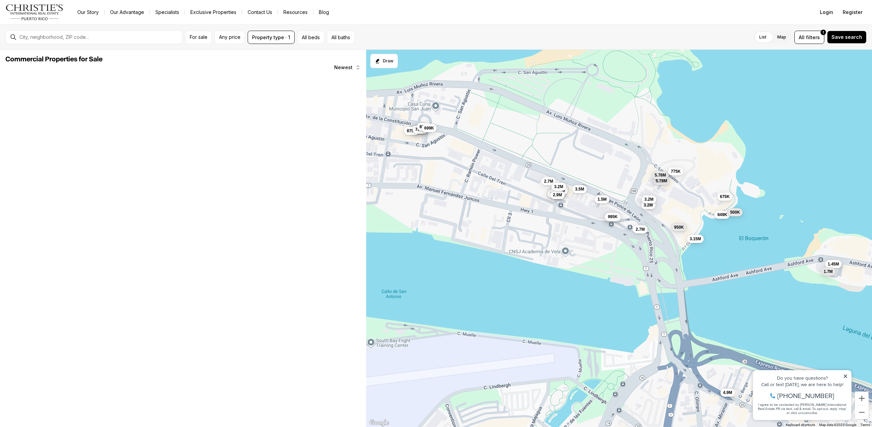
click at [428, 277] on div "780K 3.15M 875K 2.75M 5.78M 5.78M 885K 1.5M 3.2M 875K 3.35M 2.7M 1.45M 995K 5.1…" at bounding box center [619, 238] width 506 height 377
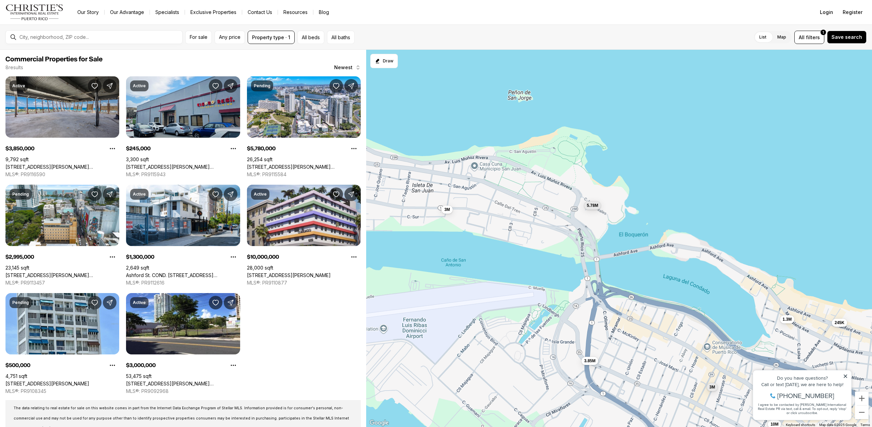
drag, startPoint x: 436, startPoint y: 235, endPoint x: 498, endPoint y: 234, distance: 62.7
click at [498, 234] on div "5.78M 3M 3.85M 245K 3M 1.3M 10M 500K" at bounding box center [619, 238] width 506 height 377
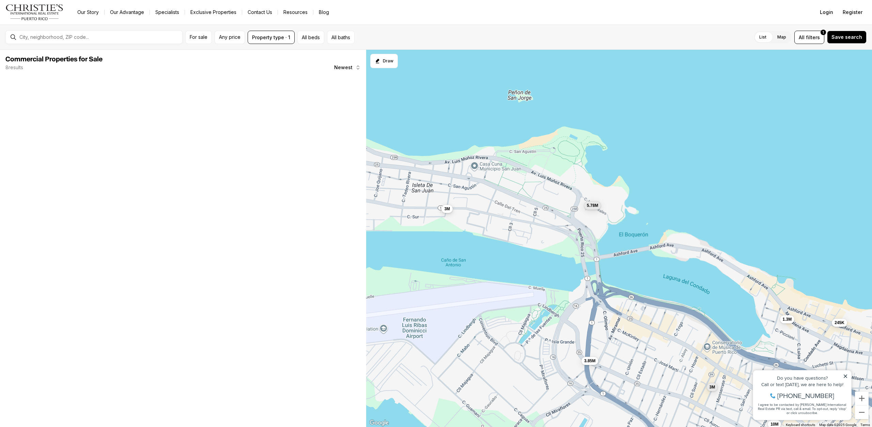
click at [448, 209] on span "3M" at bounding box center [447, 208] width 6 height 5
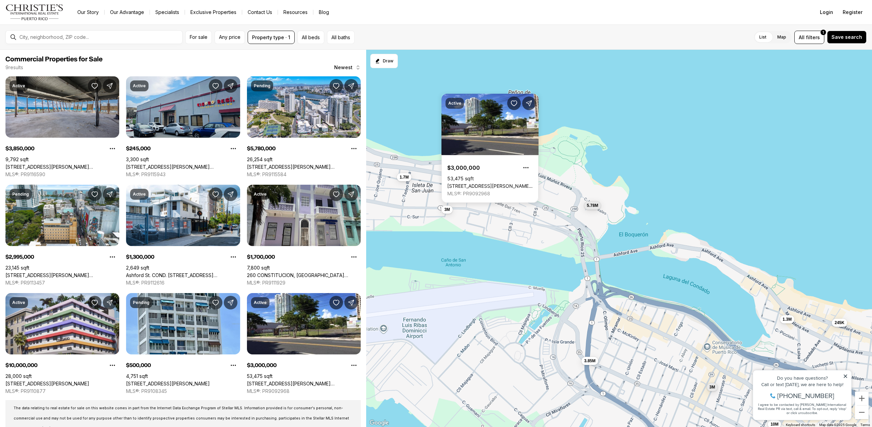
click at [452, 248] on div "5.78M 3M 3.85M 245K 3M 1.3M 10M 500K 1.7M" at bounding box center [619, 238] width 506 height 377
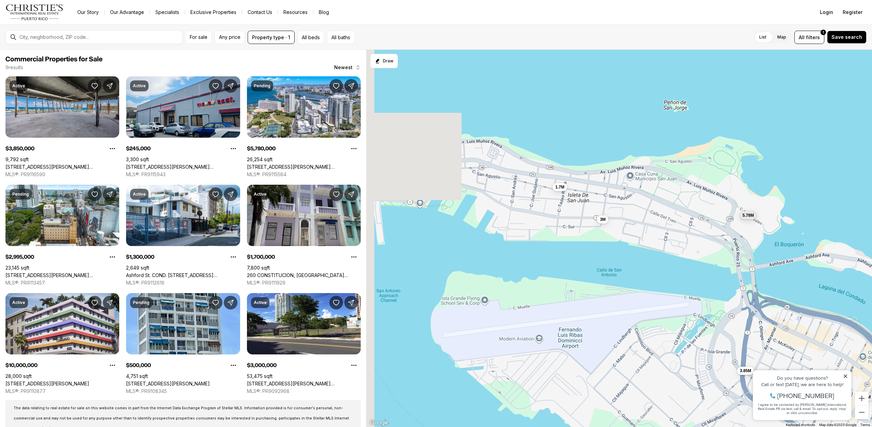
drag, startPoint x: 429, startPoint y: 252, endPoint x: 610, endPoint y: 267, distance: 181.1
click at [610, 267] on div "5.78M 3M 3.85M 245K 3M 1.3M 10M 500K 1.7M" at bounding box center [619, 238] width 506 height 377
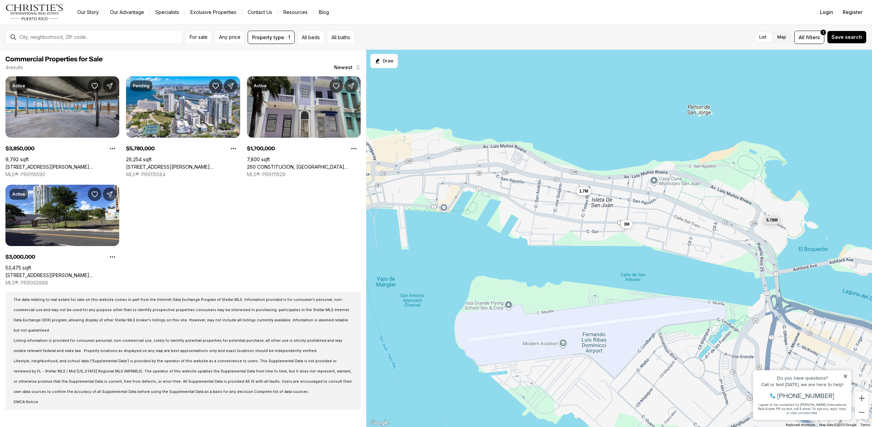
click at [583, 193] on span "1.7M" at bounding box center [583, 190] width 9 height 5
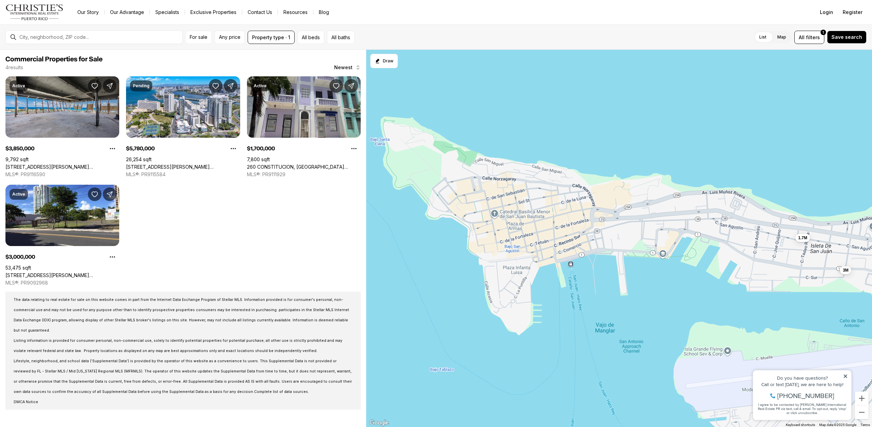
drag, startPoint x: 467, startPoint y: 218, endPoint x: 688, endPoint y: 265, distance: 226.0
click at [688, 265] on div "5.78M 3M 3.85M 1.7M" at bounding box center [619, 238] width 506 height 377
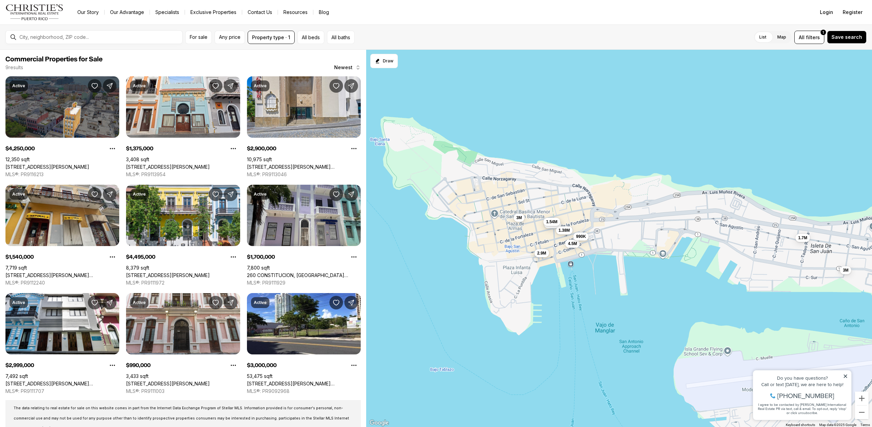
click at [545, 254] on span "2.9M" at bounding box center [541, 252] width 9 height 5
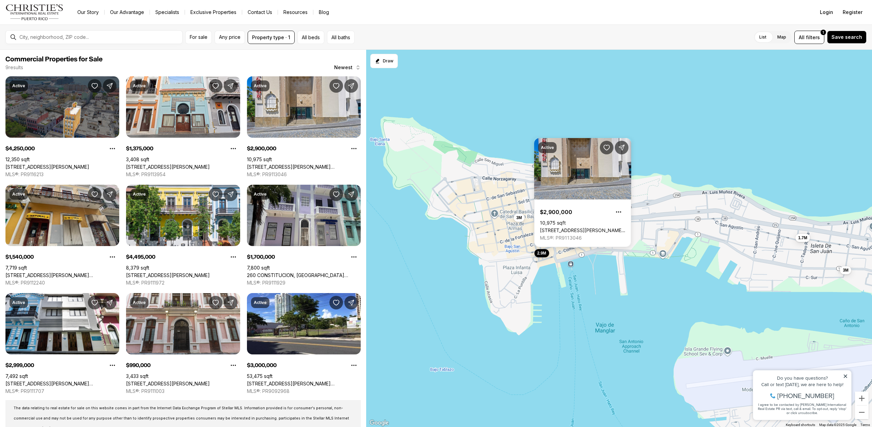
click at [548, 278] on div "3M 1.7M 4.25M 1.38M 2.9M 1.54M 4.5M 3M 990K" at bounding box center [619, 238] width 506 height 377
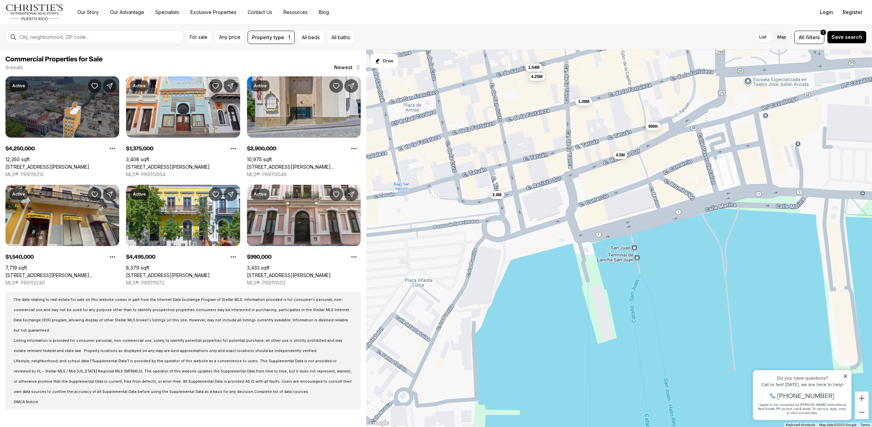
click at [494, 195] on span "2.9M" at bounding box center [496, 194] width 9 height 5
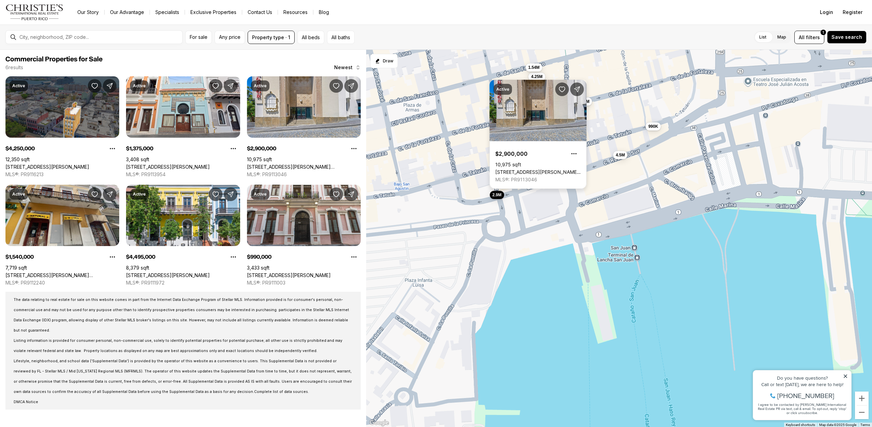
click at [541, 169] on link "[STREET_ADDRESS][PERSON_NAME][PERSON_NAME]" at bounding box center [537, 172] width 85 height 6
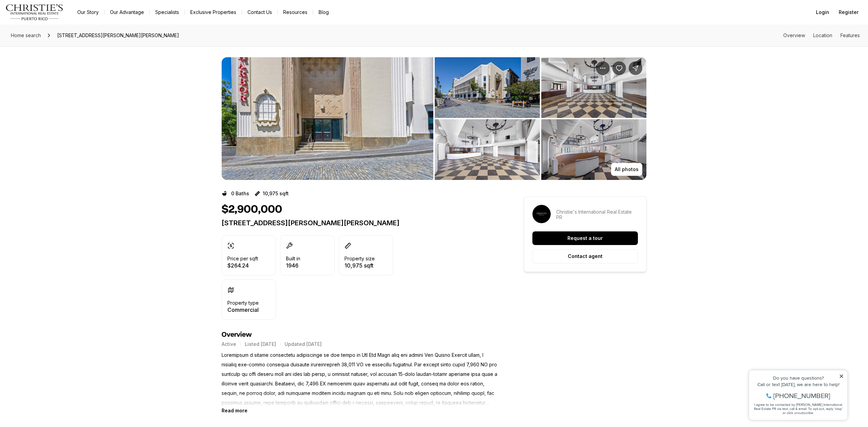
click at [376, 141] on img "View image gallery" at bounding box center [328, 118] width 212 height 123
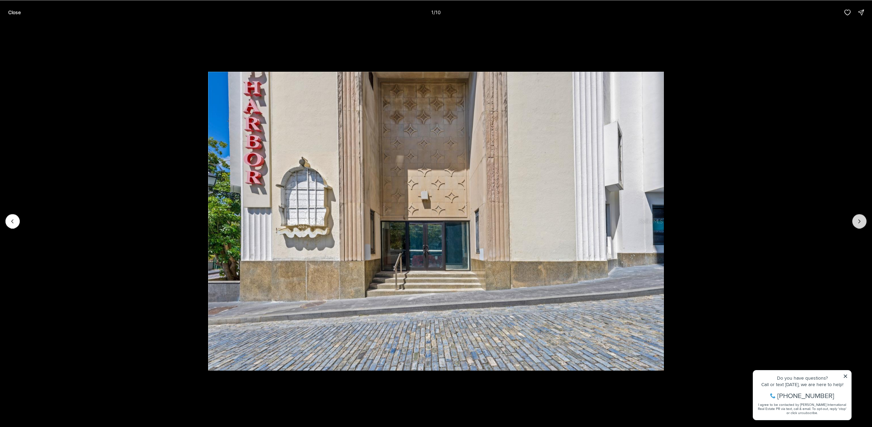
click at [854, 222] on button "Next slide" at bounding box center [859, 221] width 14 height 14
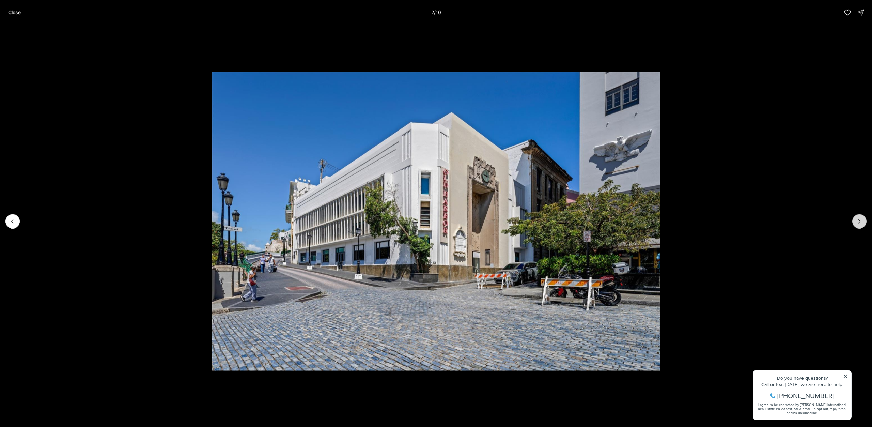
click at [854, 222] on button "Next slide" at bounding box center [859, 221] width 14 height 14
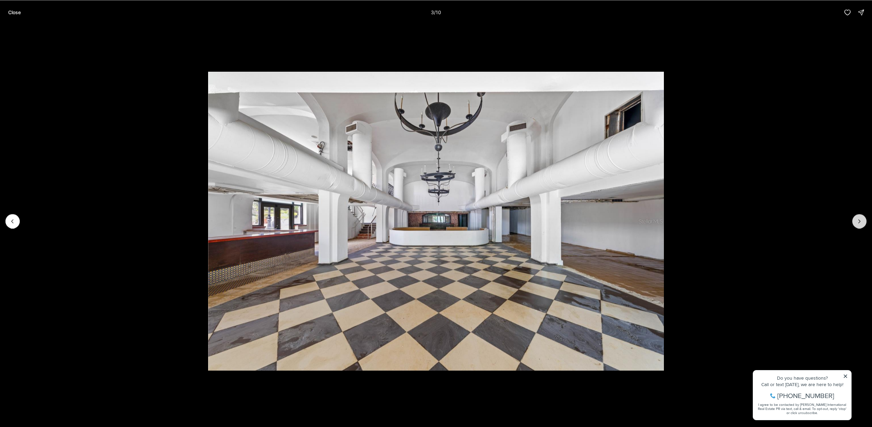
click at [854, 222] on button "Next slide" at bounding box center [859, 221] width 14 height 14
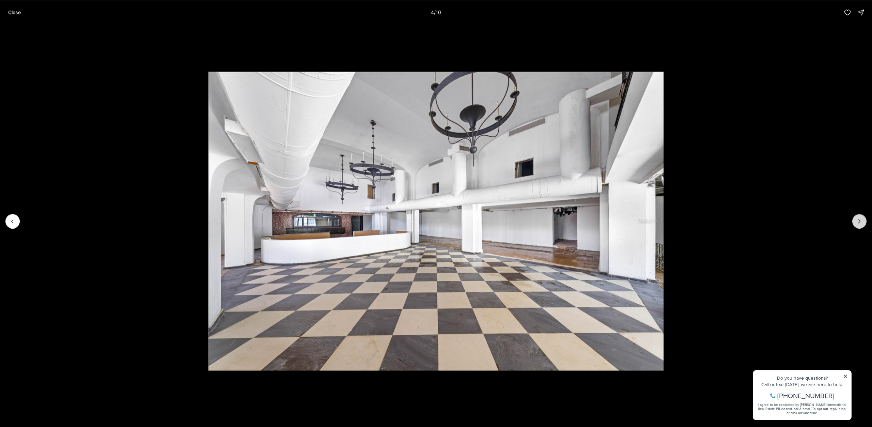
click at [854, 222] on button "Next slide" at bounding box center [859, 221] width 14 height 14
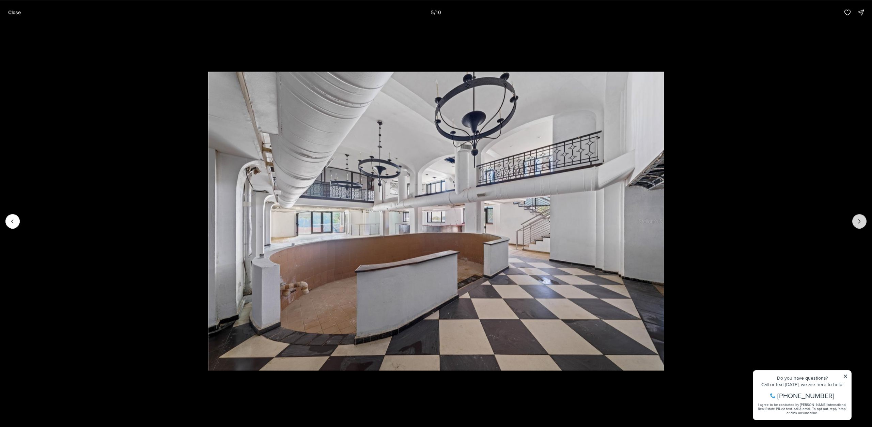
click at [854, 222] on button "Next slide" at bounding box center [859, 221] width 14 height 14
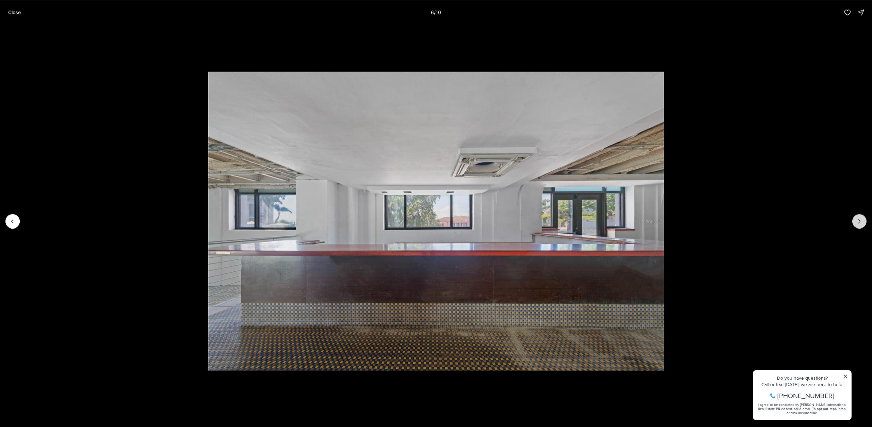
click at [854, 222] on button "Next slide" at bounding box center [859, 221] width 14 height 14
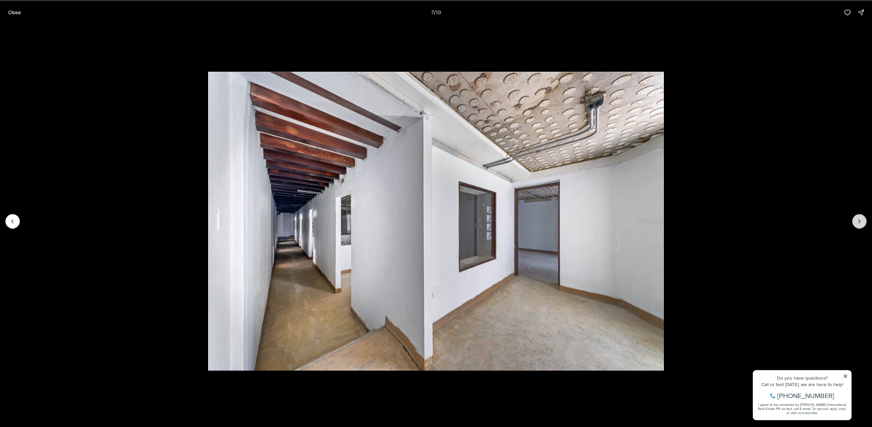
click at [854, 222] on button "Next slide" at bounding box center [859, 221] width 14 height 14
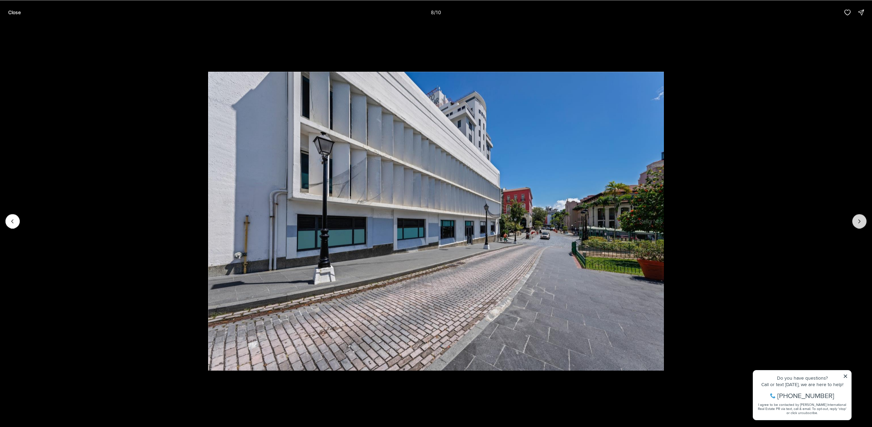
click at [854, 222] on button "Next slide" at bounding box center [859, 221] width 14 height 14
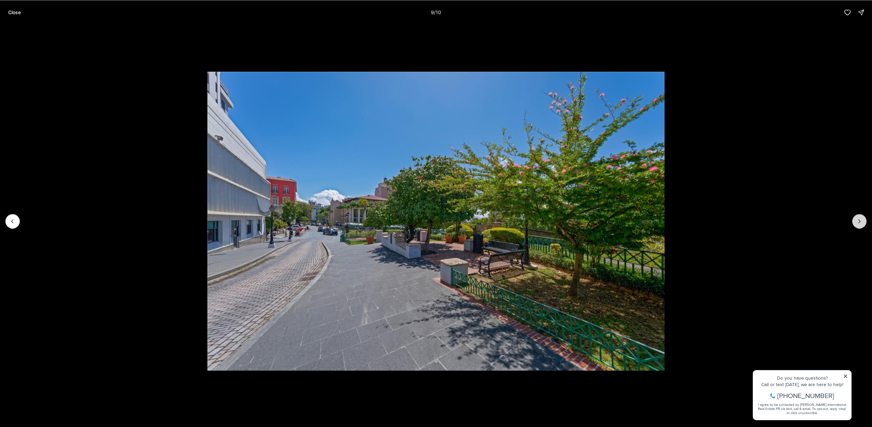
click at [854, 222] on button "Next slide" at bounding box center [859, 221] width 14 height 14
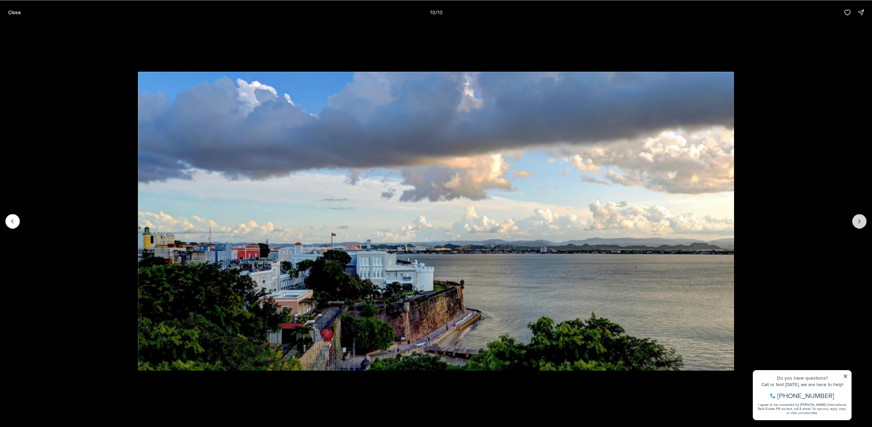
click at [854, 222] on div at bounding box center [859, 221] width 14 height 14
click at [15, 221] on icon "Previous slide" at bounding box center [12, 221] width 7 height 7
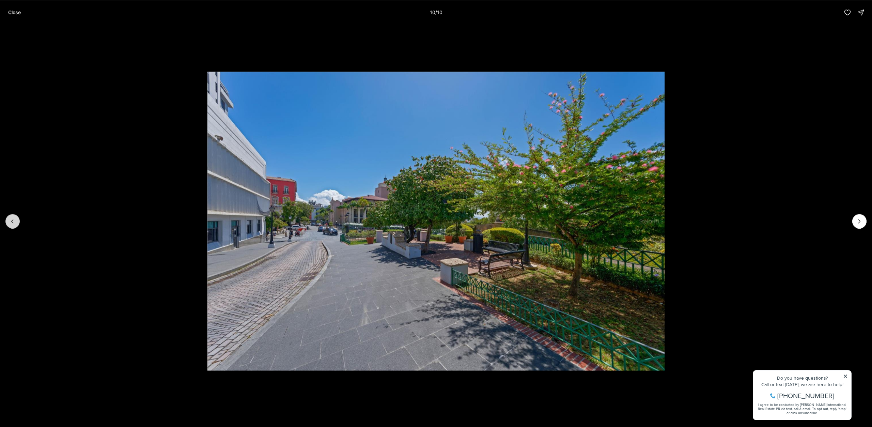
click at [15, 221] on icon "Previous slide" at bounding box center [12, 221] width 7 height 7
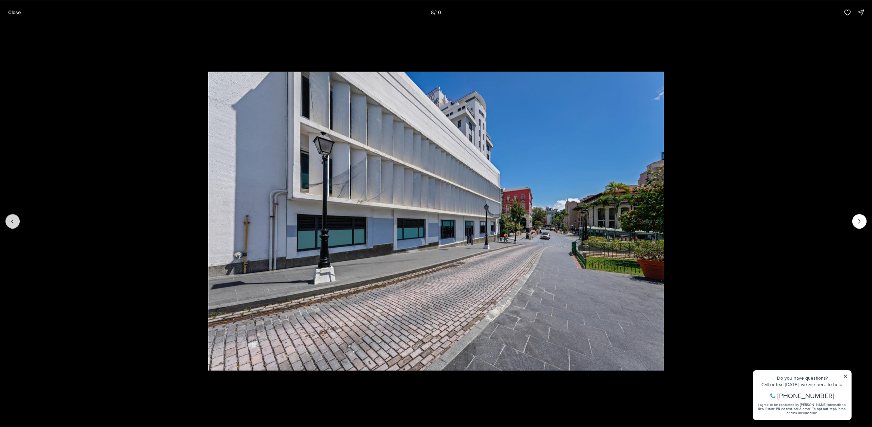
click at [15, 221] on icon "Previous slide" at bounding box center [12, 221] width 7 height 7
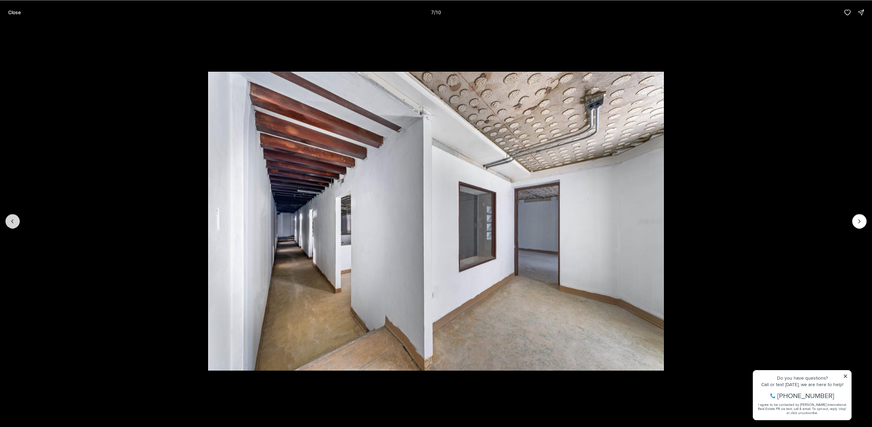
click at [15, 221] on icon "Previous slide" at bounding box center [12, 221] width 7 height 7
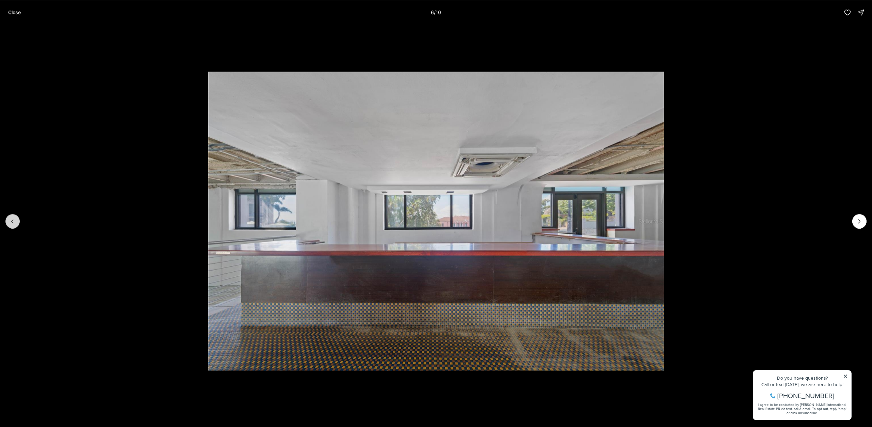
click at [15, 221] on icon "Previous slide" at bounding box center [12, 221] width 7 height 7
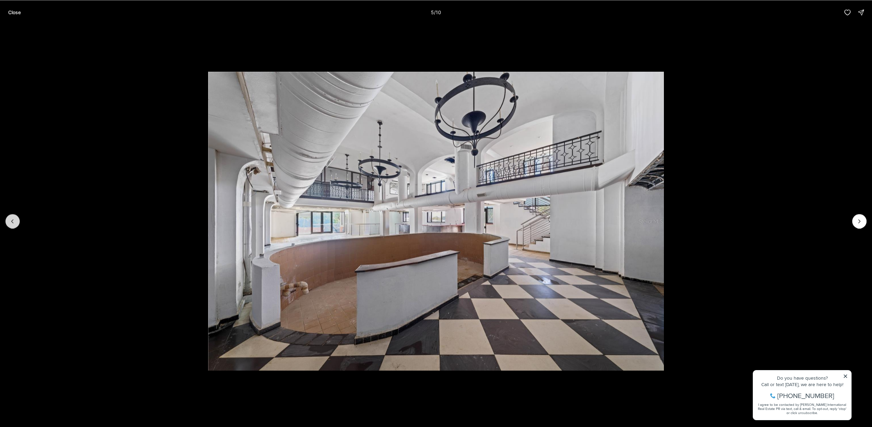
click at [15, 221] on icon "Previous slide" at bounding box center [12, 221] width 7 height 7
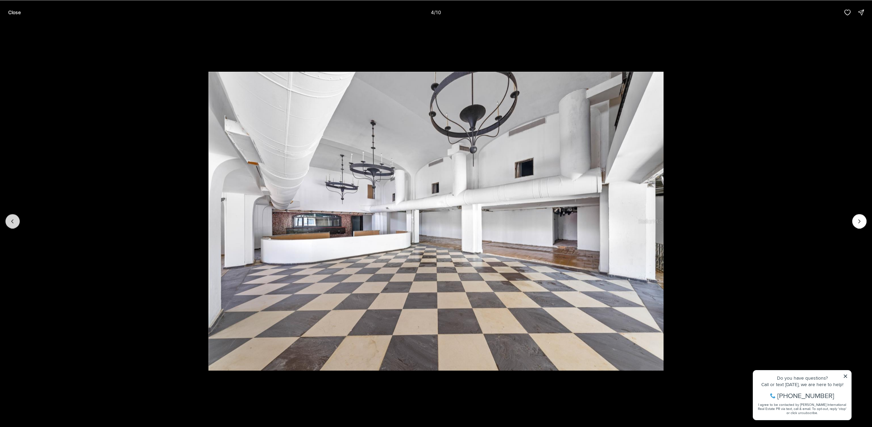
click at [15, 221] on icon "Previous slide" at bounding box center [12, 221] width 7 height 7
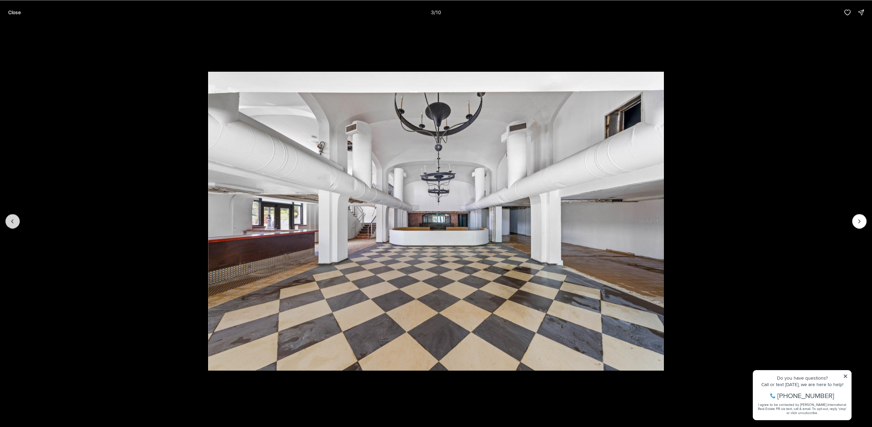
click at [15, 221] on icon "Previous slide" at bounding box center [12, 221] width 7 height 7
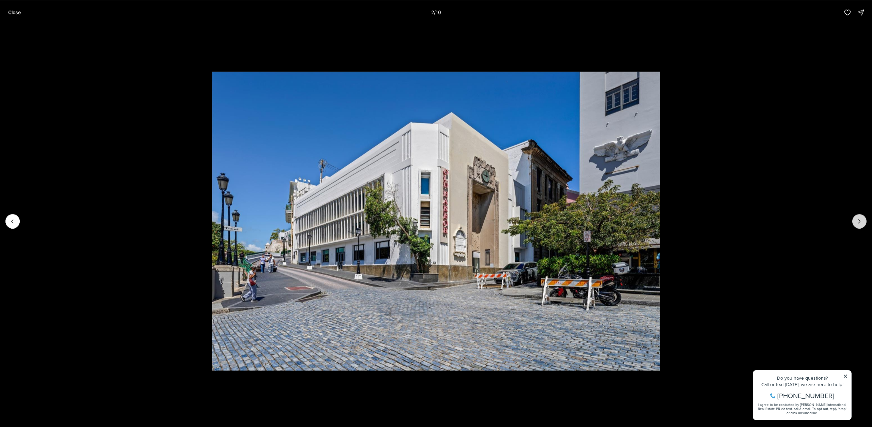
click at [859, 220] on icon "Next slide" at bounding box center [860, 220] width 2 height 3
